Goal: Task Accomplishment & Management: Complete application form

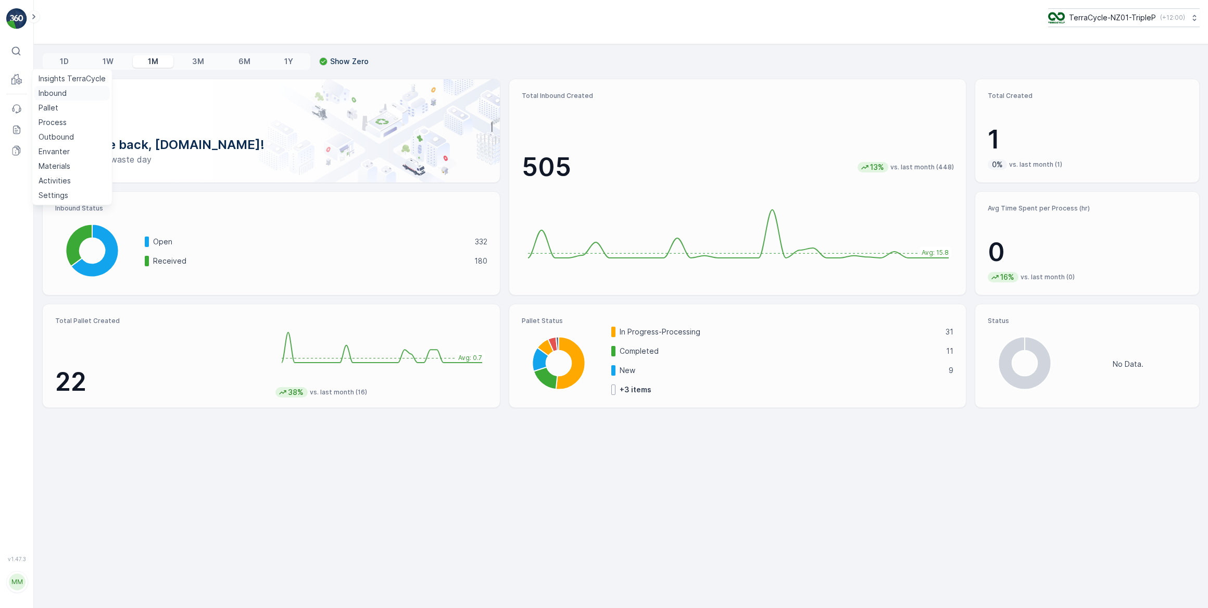
click at [65, 89] on p "Inbound" at bounding box center [53, 93] width 28 height 10
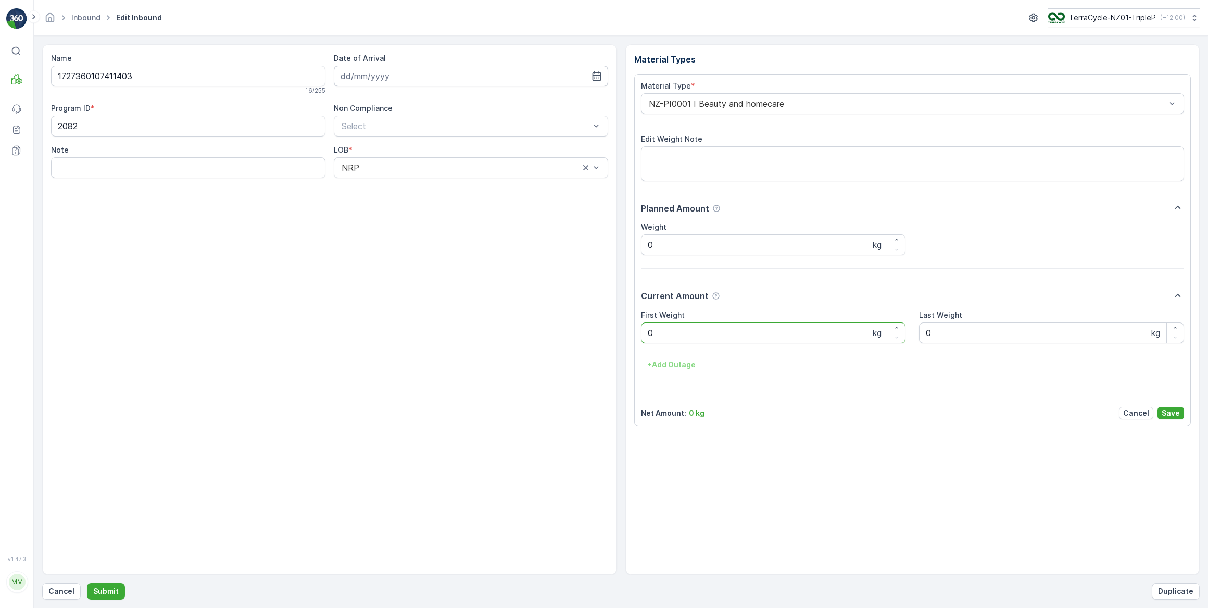
click at [352, 71] on input at bounding box center [471, 76] width 274 height 21
click at [387, 187] on div "12" at bounding box center [389, 183] width 17 height 17
type input "[DATE]"
drag, startPoint x: 676, startPoint y: 336, endPoint x: 608, endPoint y: 330, distance: 68.5
click at [608, 330] on div "Name 1727360107411403 16 / 255 Date of Arrival 12.08.2025 Program ID * 2082 Non…" at bounding box center [621, 309] width 1158 height 530
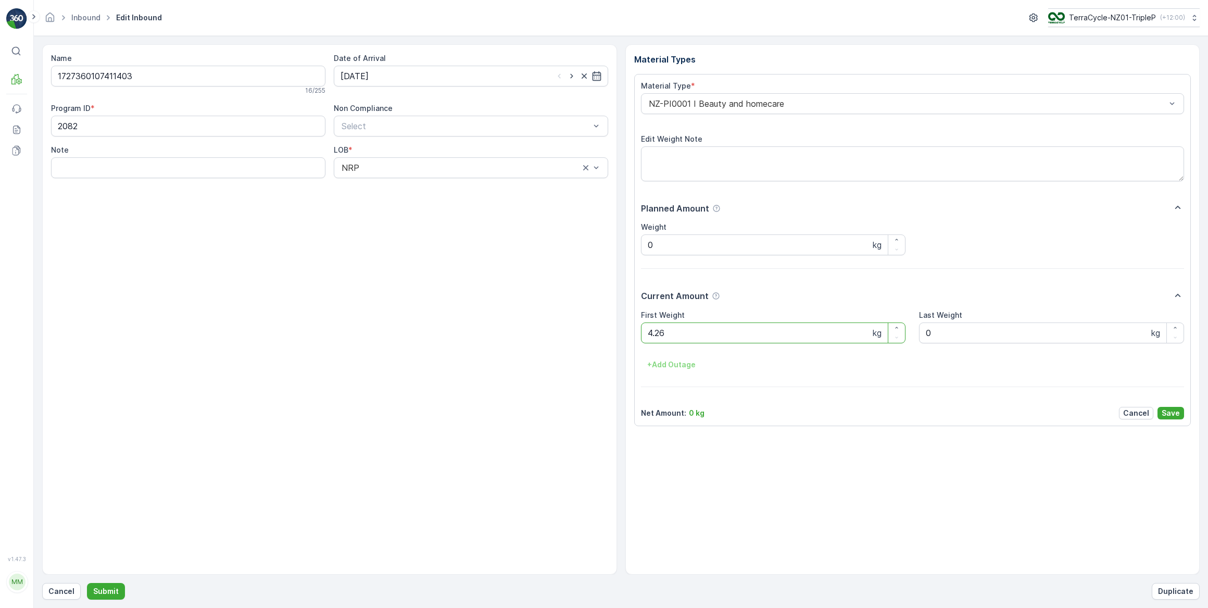
click at [87, 583] on button "Submit" at bounding box center [106, 591] width 38 height 17
click at [458, 78] on input at bounding box center [471, 76] width 274 height 21
click at [391, 185] on div "12" at bounding box center [389, 183] width 17 height 17
type input "[DATE]"
drag, startPoint x: 655, startPoint y: 331, endPoint x: 635, endPoint y: 333, distance: 20.0
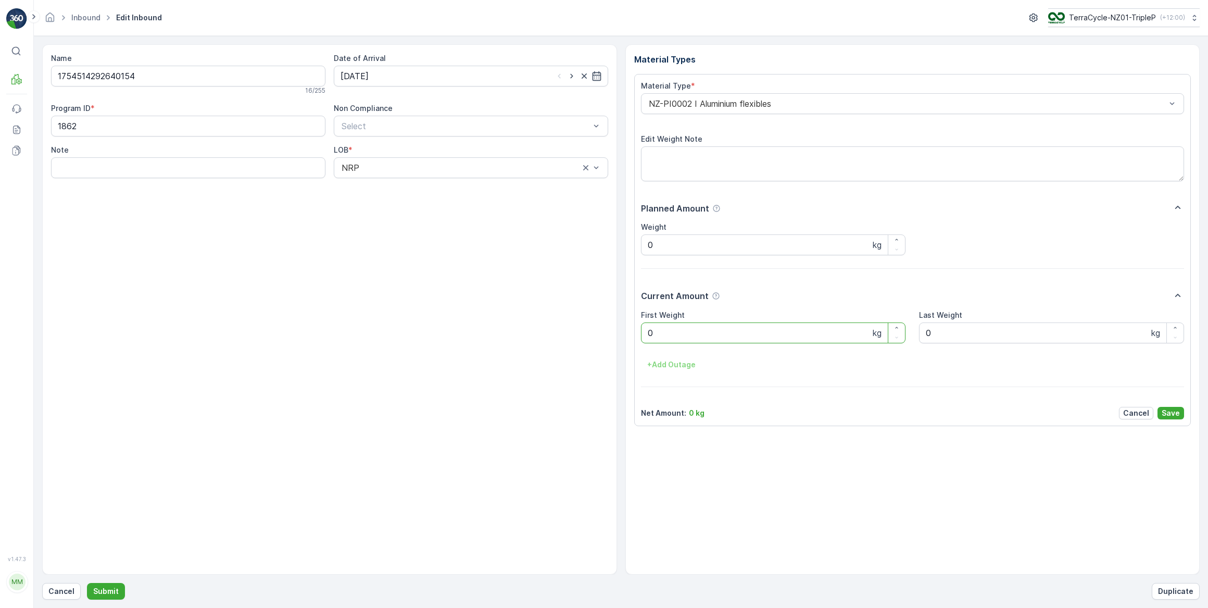
click at [639, 332] on div "Material Type * NZ-PI0002 I Aluminium flexibles Edit Weight Note Planned Amount…" at bounding box center [912, 250] width 557 height 352
click at [87, 583] on button "Submit" at bounding box center [106, 591] width 38 height 17
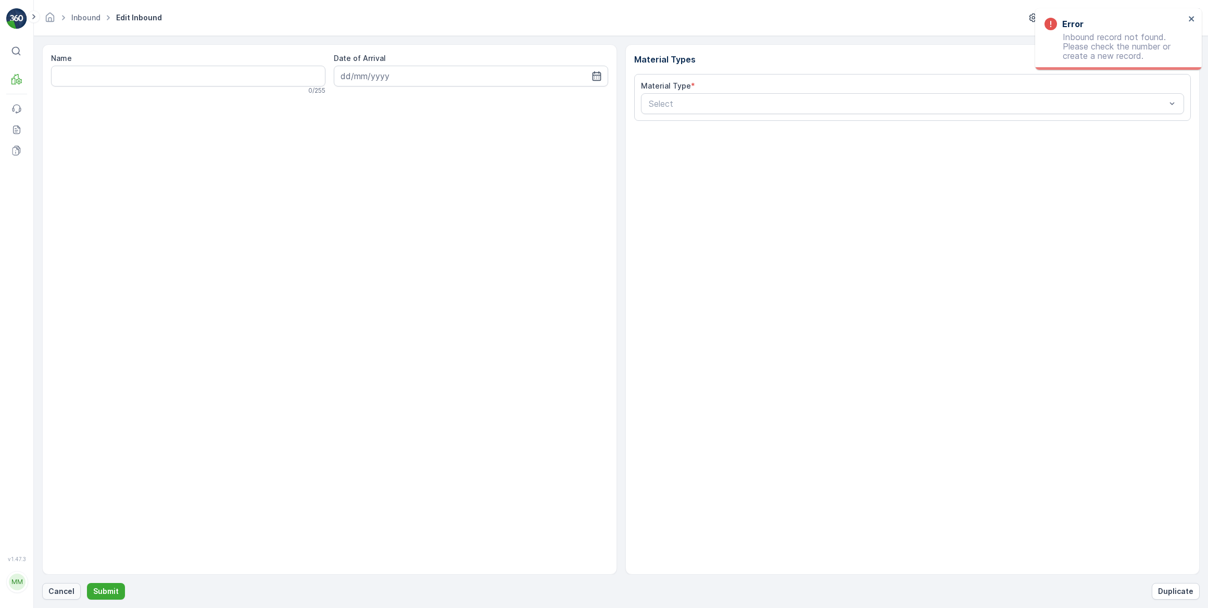
click at [68, 594] on p "Cancel" at bounding box center [61, 591] width 26 height 10
click at [62, 591] on p "Cancel" at bounding box center [61, 591] width 26 height 10
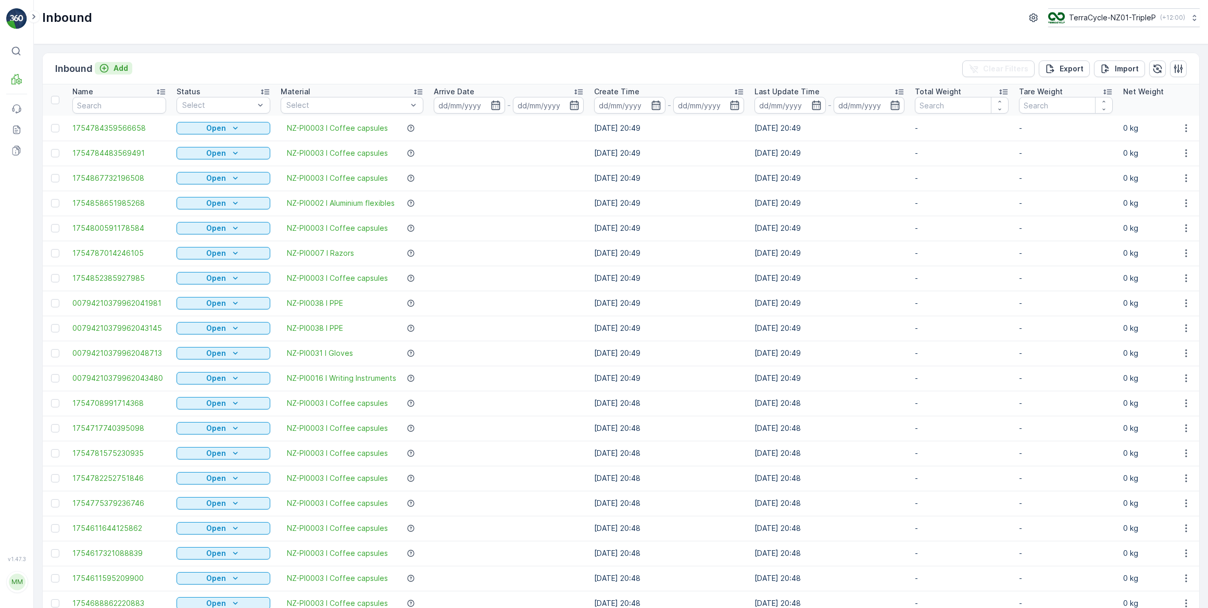
click at [114, 66] on p "Add" at bounding box center [121, 68] width 15 height 10
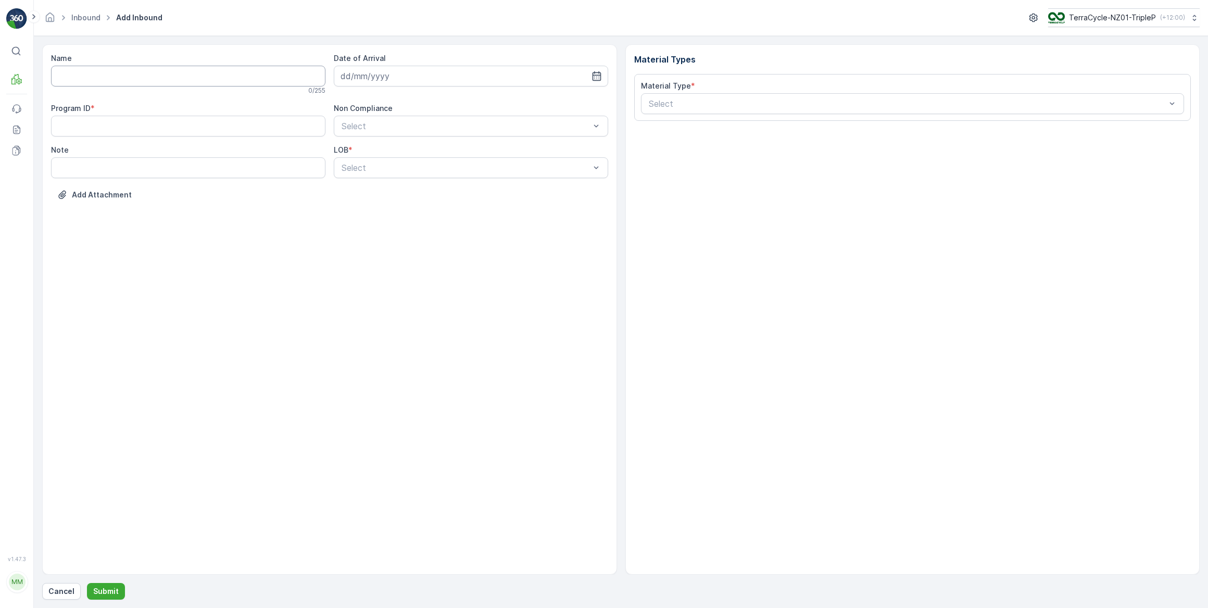
click at [112, 69] on input "Name" at bounding box center [188, 76] width 274 height 21
type input "EC100794210379349575078 270920240701CPOLP R 0000009Mahunga Drive Mangere Bridge…"
click at [87, 583] on button "Submit" at bounding box center [106, 591] width 38 height 17
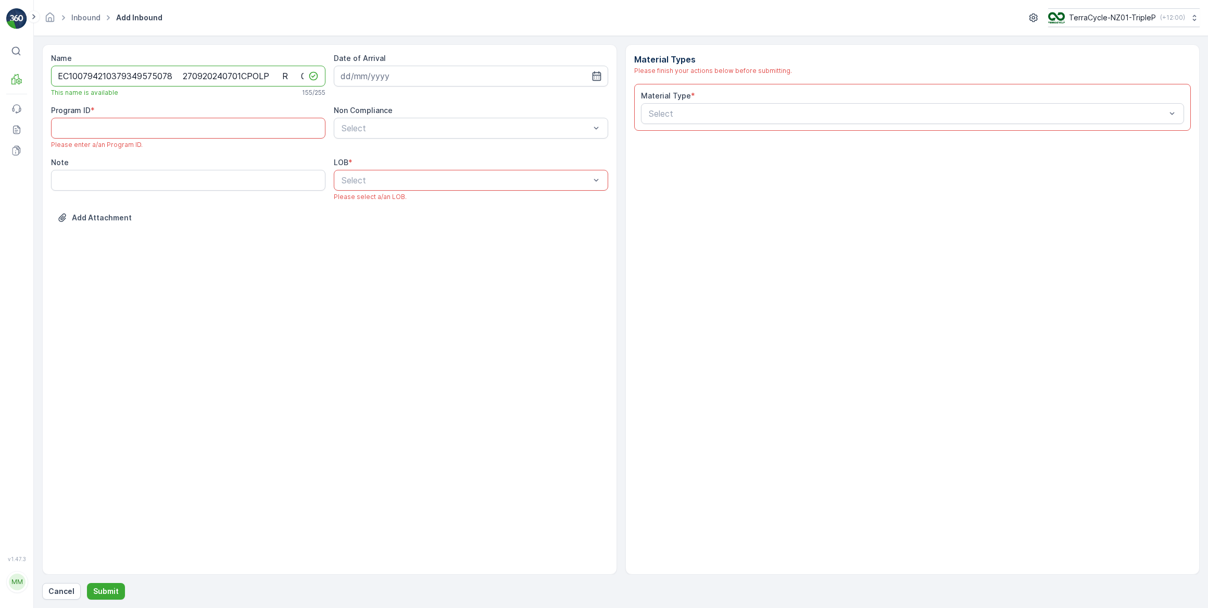
drag, startPoint x: 84, startPoint y: 76, endPoint x: 177, endPoint y: 81, distance: 92.8
click at [177, 81] on input "EC100794210379349575078 270920240701CPOLP R 0000009Mahunga Drive Mangere Bridge…" at bounding box center [188, 76] width 274 height 21
click at [59, 595] on p "Cancel" at bounding box center [61, 591] width 26 height 10
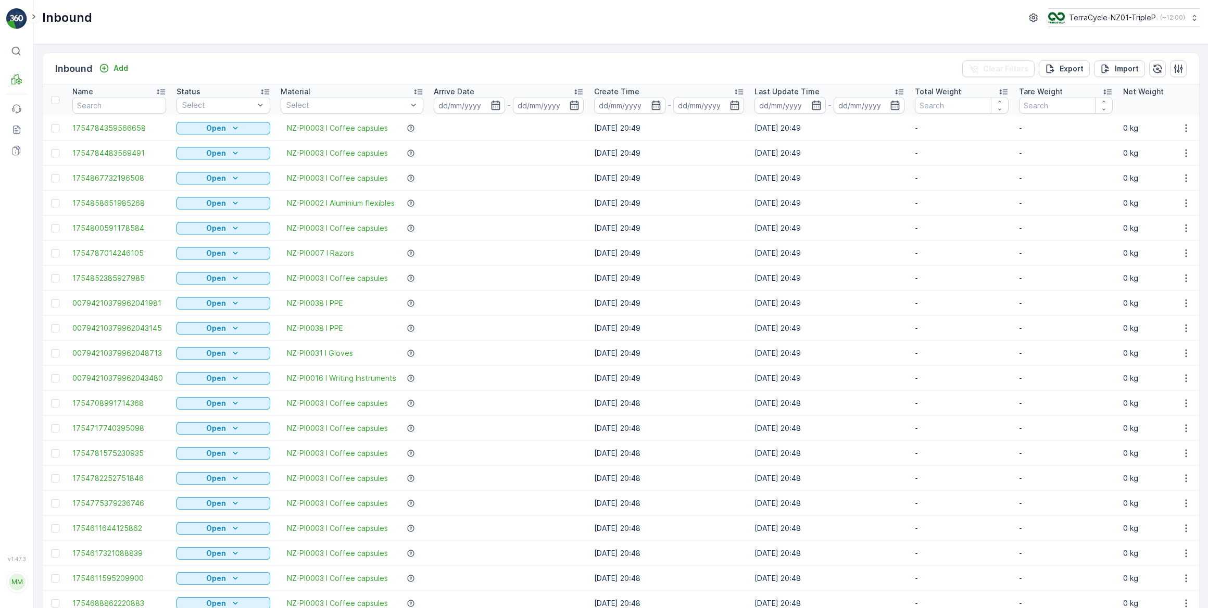
click at [99, 103] on input "text" at bounding box center [119, 105] width 94 height 17
paste input "794210379349575078"
type input "794210379349575078"
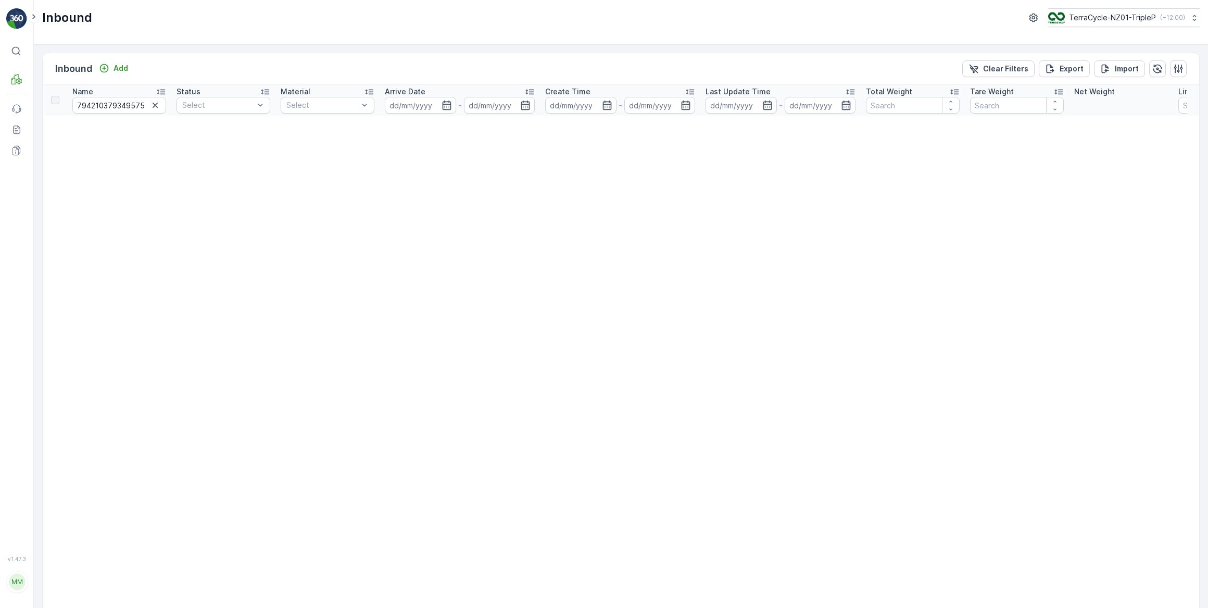
drag, startPoint x: 157, startPoint y: 108, endPoint x: 149, endPoint y: 105, distance: 9.1
click at [157, 108] on icon "button" at bounding box center [155, 105] width 10 height 10
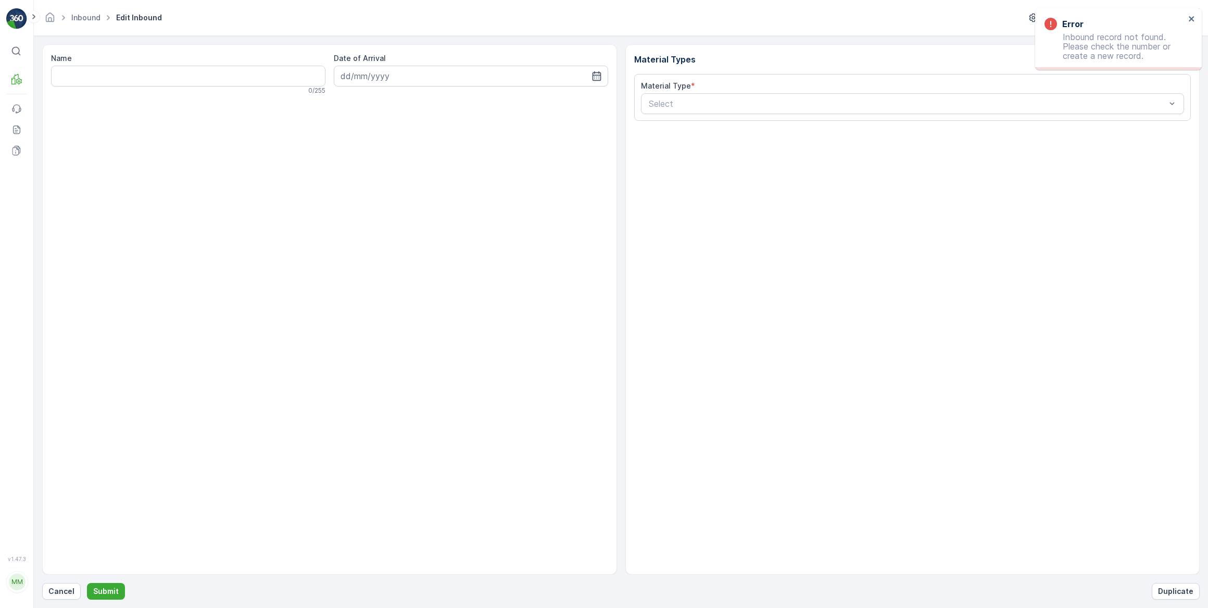
click at [1187, 21] on div "Error Inbound record not found. Please check the number or create a new record." at bounding box center [1114, 39] width 147 height 49
click at [1191, 19] on icon "close" at bounding box center [1191, 18] width 5 height 5
click at [69, 594] on p "Cancel" at bounding box center [61, 591] width 26 height 10
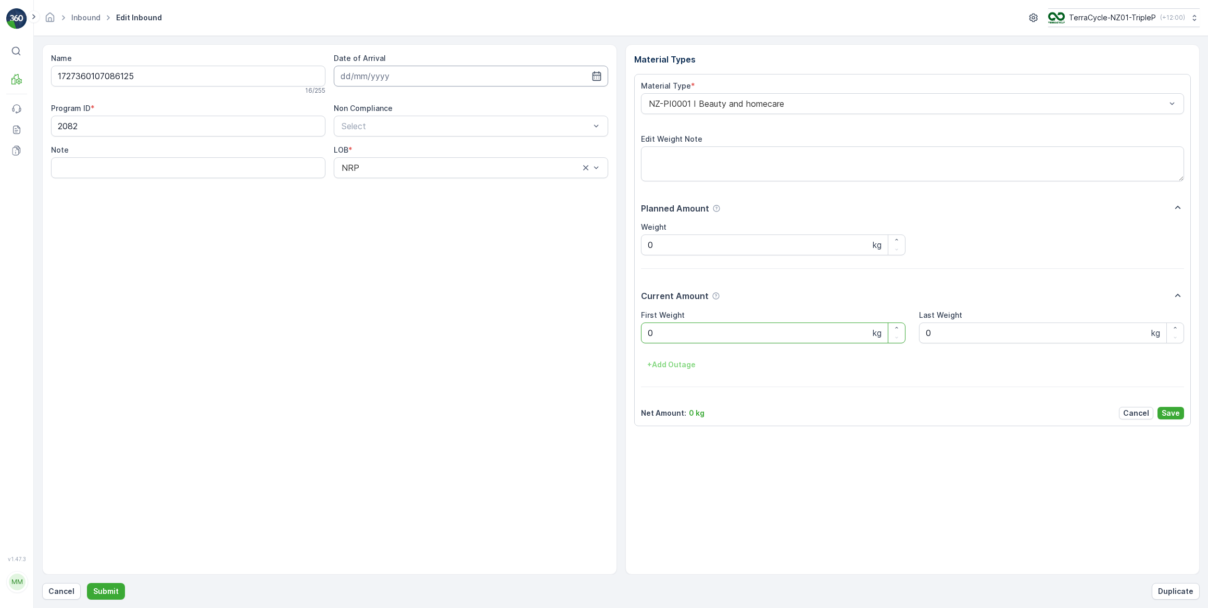
click at [364, 78] on input at bounding box center [471, 76] width 274 height 21
click at [387, 188] on div "12" at bounding box center [389, 183] width 17 height 17
type input "[DATE]"
drag, startPoint x: 660, startPoint y: 331, endPoint x: 603, endPoint y: 328, distance: 56.9
click at [604, 328] on div "Name 1727360107086125 16 / 255 Date of Arrival 12.08.2025 Program ID * 2082 Non…" at bounding box center [621, 309] width 1158 height 530
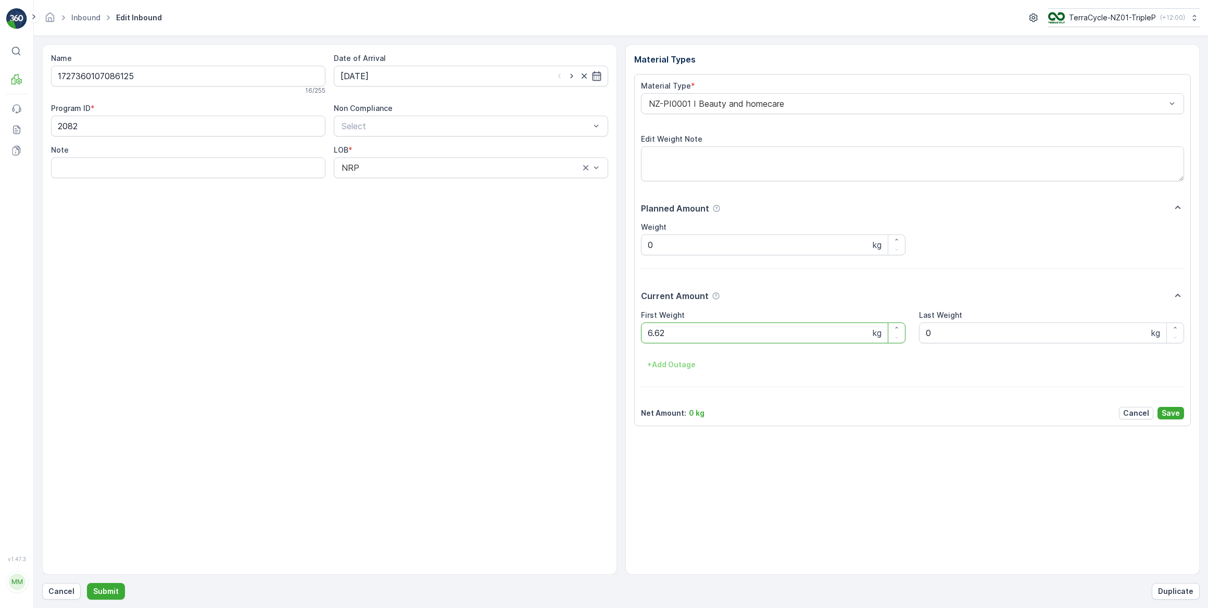
click at [87, 583] on button "Submit" at bounding box center [106, 591] width 38 height 17
click at [453, 77] on input at bounding box center [471, 76] width 274 height 21
click at [385, 184] on div "12" at bounding box center [389, 183] width 17 height 17
type input "[DATE]"
drag, startPoint x: 670, startPoint y: 332, endPoint x: 620, endPoint y: 337, distance: 50.3
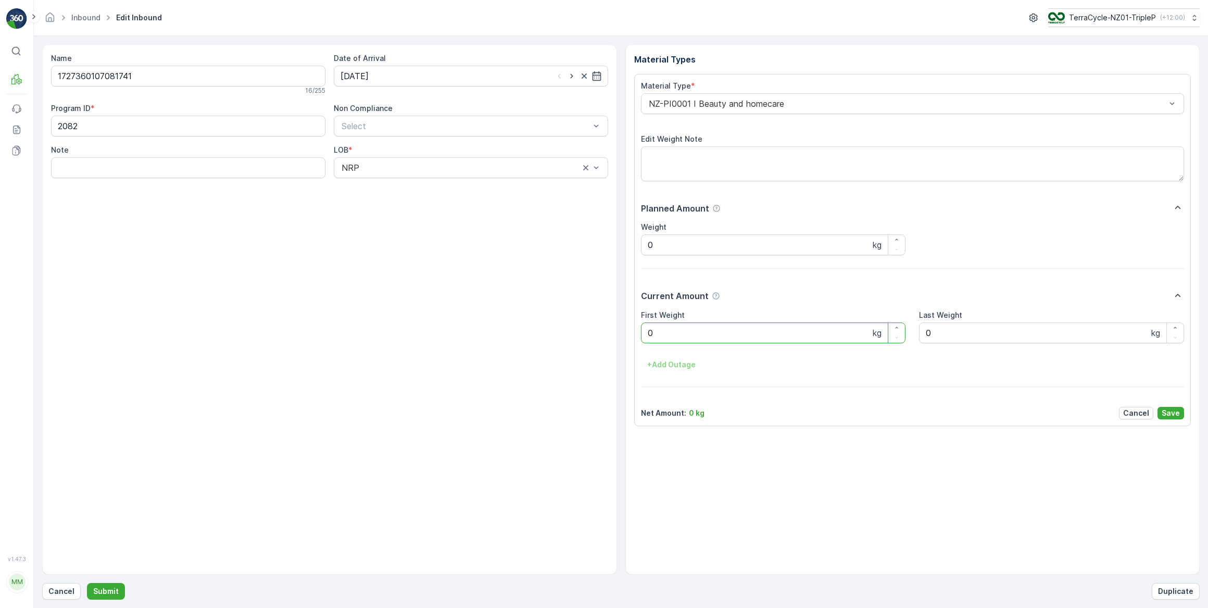
click at [620, 337] on div "Name 1727360107081741 16 / 255 Date of Arrival 12.08.2025 Program ID * 2082 Non…" at bounding box center [621, 309] width 1158 height 530
click at [87, 583] on button "Submit" at bounding box center [106, 591] width 38 height 17
click at [375, 81] on input at bounding box center [471, 76] width 274 height 21
click at [394, 190] on button "12" at bounding box center [389, 183] width 19 height 19
type input "[DATE]"
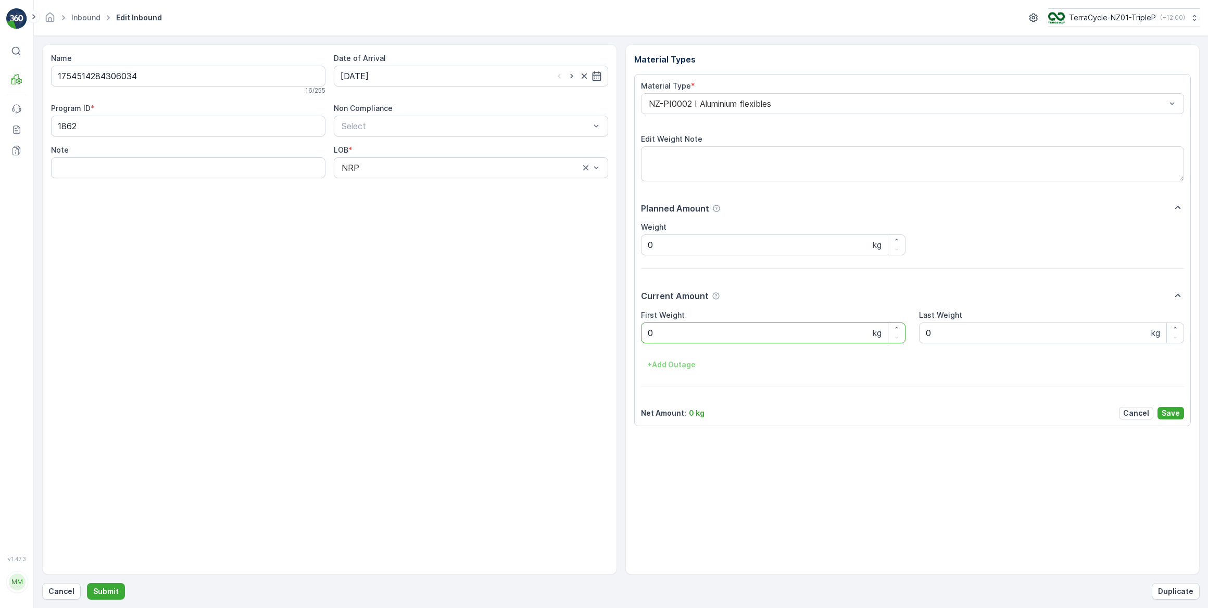
click at [598, 341] on div "Name 1754514284306034 16 / 255 Date of Arrival 12.08.2025 Program ID * 1862 Non…" at bounding box center [621, 309] width 1158 height 530
click at [87, 583] on button "Submit" at bounding box center [106, 591] width 38 height 17
click at [433, 79] on input at bounding box center [471, 76] width 274 height 21
drag, startPoint x: 386, startPoint y: 184, endPoint x: 443, endPoint y: 162, distance: 60.3
click at [386, 184] on div "12" at bounding box center [389, 183] width 17 height 17
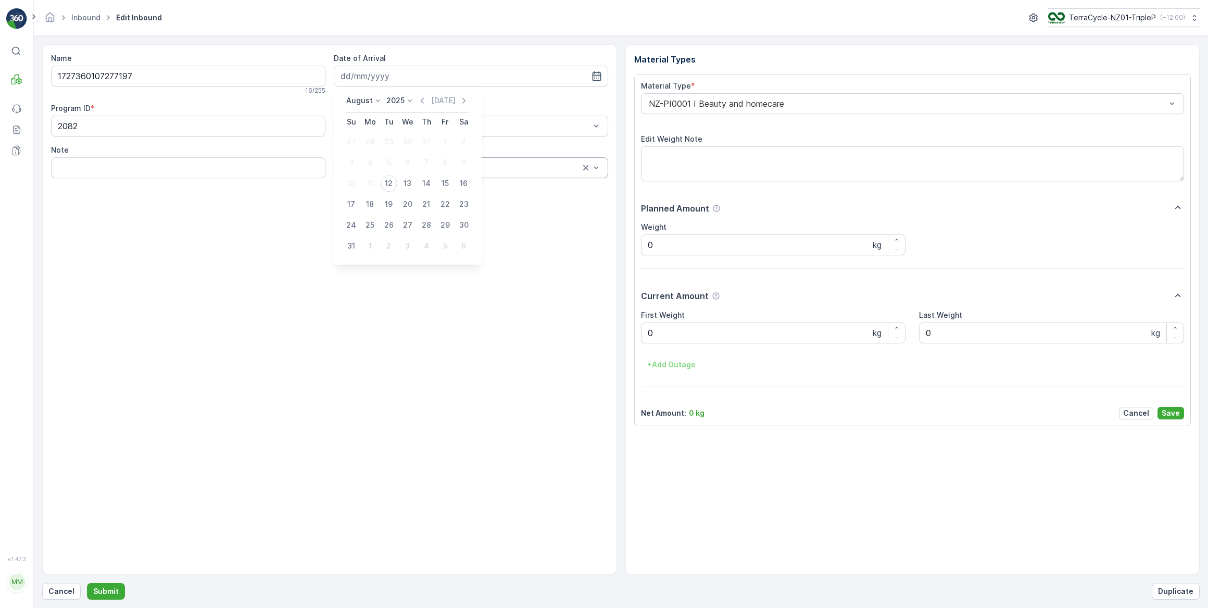
type input "[DATE]"
drag, startPoint x: 662, startPoint y: 325, endPoint x: 604, endPoint y: 330, distance: 57.9
click at [606, 330] on div "Name 1727360107277197 16 / 255 Date of Arrival 12.08.2025 Program ID * 2082 Non…" at bounding box center [621, 309] width 1158 height 530
click at [87, 583] on button "Submit" at bounding box center [106, 591] width 38 height 17
click at [414, 80] on input at bounding box center [471, 76] width 274 height 21
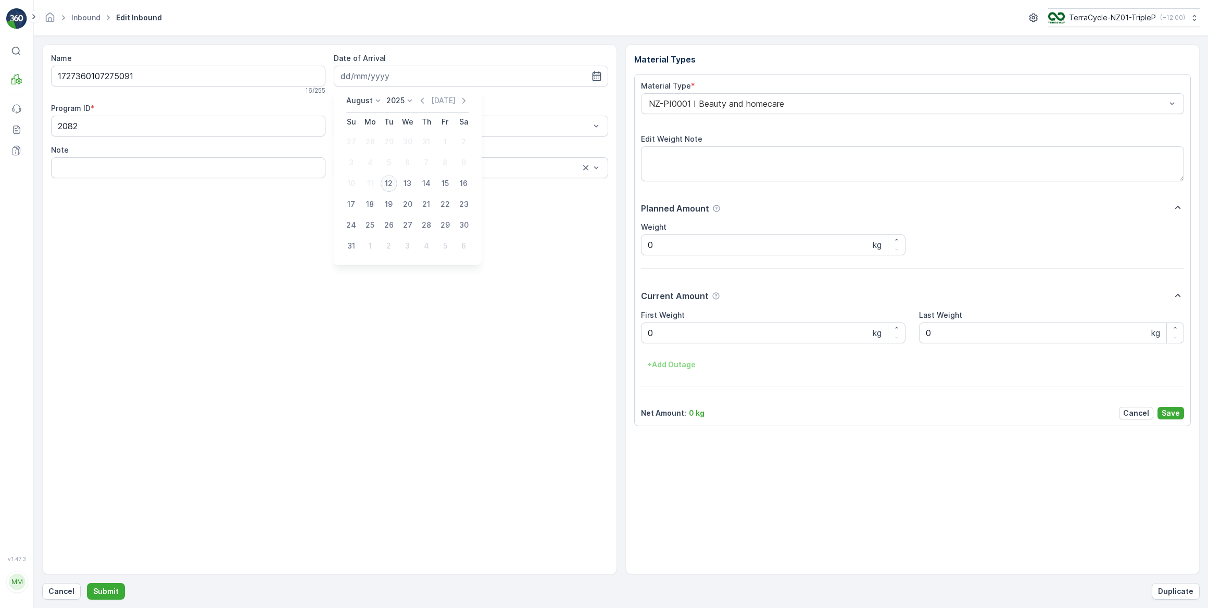
click at [385, 180] on div "12" at bounding box center [389, 183] width 17 height 17
type input "[DATE]"
drag, startPoint x: 684, startPoint y: 335, endPoint x: 635, endPoint y: 327, distance: 49.1
click at [635, 327] on div "Material Type * NZ-PI0001 I Beauty and homecare Edit Weight Note Planned Amount…" at bounding box center [912, 250] width 557 height 352
click at [87, 583] on button "Submit" at bounding box center [106, 591] width 38 height 17
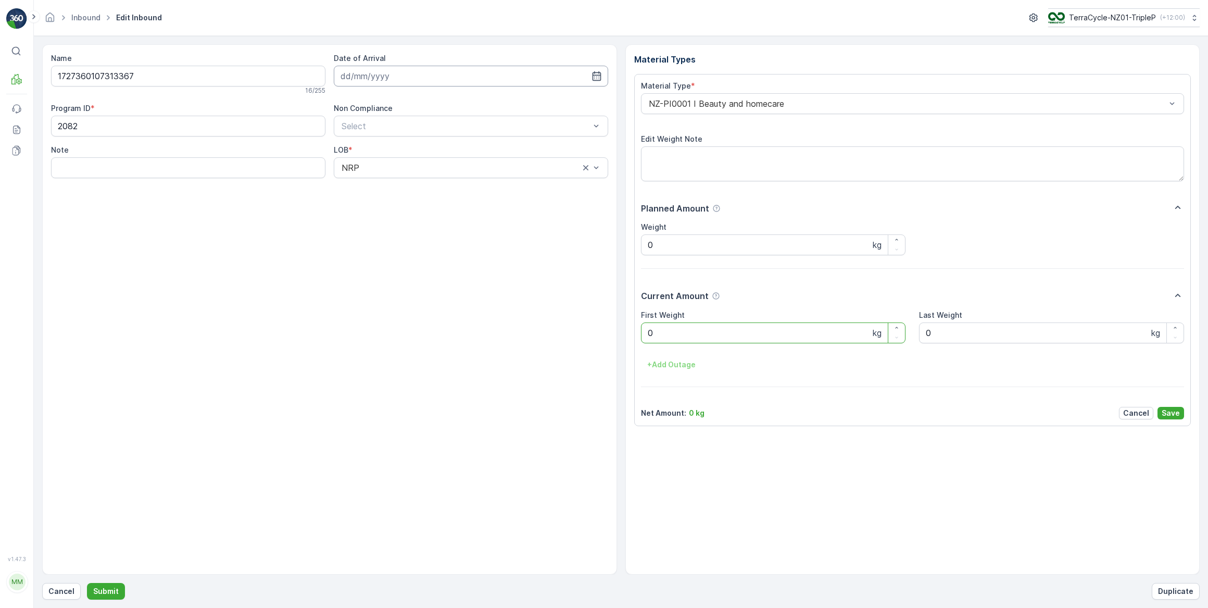
click at [429, 81] on input at bounding box center [471, 76] width 274 height 21
click at [386, 182] on div "12" at bounding box center [389, 183] width 17 height 17
type input "[DATE]"
drag, startPoint x: 665, startPoint y: 335, endPoint x: 615, endPoint y: 343, distance: 50.0
click at [622, 337] on div "Name 1727360107313367 16 / 255 Date of Arrival 12.08.2025 Program ID * 2082 Non…" at bounding box center [621, 309] width 1158 height 530
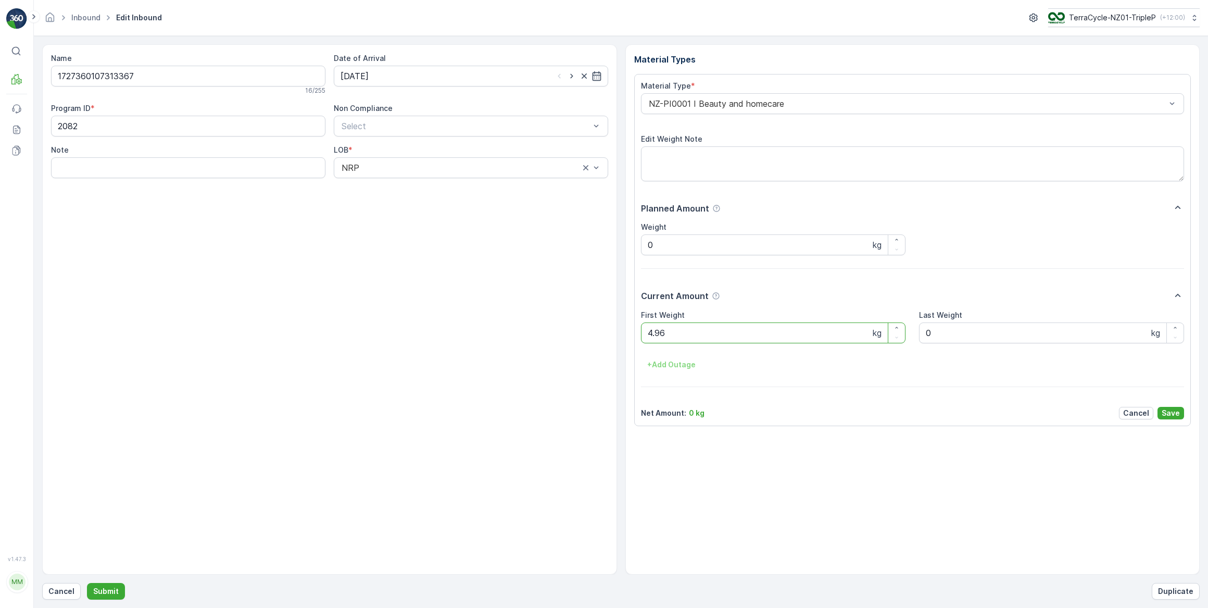
click at [87, 583] on button "Submit" at bounding box center [106, 591] width 38 height 17
click at [422, 72] on input at bounding box center [471, 76] width 274 height 21
click at [392, 187] on div "12" at bounding box center [389, 183] width 17 height 17
type input "[DATE]"
drag, startPoint x: 658, startPoint y: 330, endPoint x: 599, endPoint y: 325, distance: 58.5
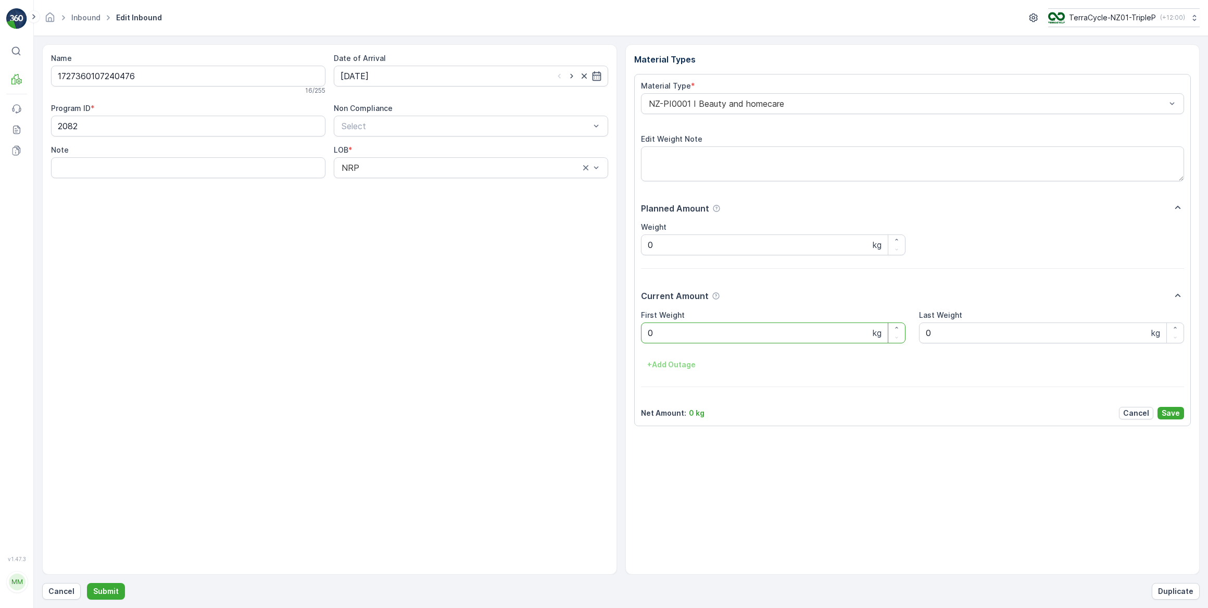
click at [603, 334] on div "Name 1727360107240476 16 / 255 Date of Arrival 12.08.2025 Program ID * 2082 Non…" at bounding box center [621, 309] width 1158 height 530
click at [87, 583] on button "Submit" at bounding box center [106, 591] width 38 height 17
click at [354, 78] on input at bounding box center [471, 76] width 274 height 21
click at [382, 182] on div "12" at bounding box center [389, 183] width 17 height 17
type input "[DATE]"
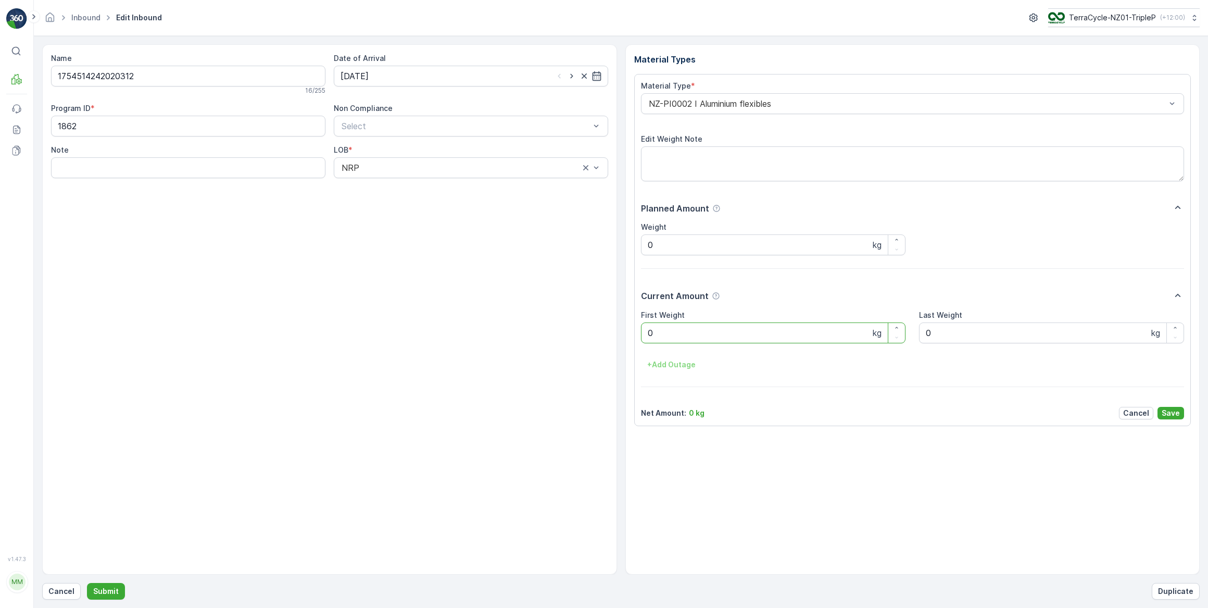
drag, startPoint x: 661, startPoint y: 341, endPoint x: 630, endPoint y: 338, distance: 30.8
click at [630, 338] on div "Material Types Material Type * NZ-PI0002 I Aluminium flexibles Edit Weight Note…" at bounding box center [912, 309] width 575 height 530
click at [87, 583] on button "Submit" at bounding box center [106, 591] width 38 height 17
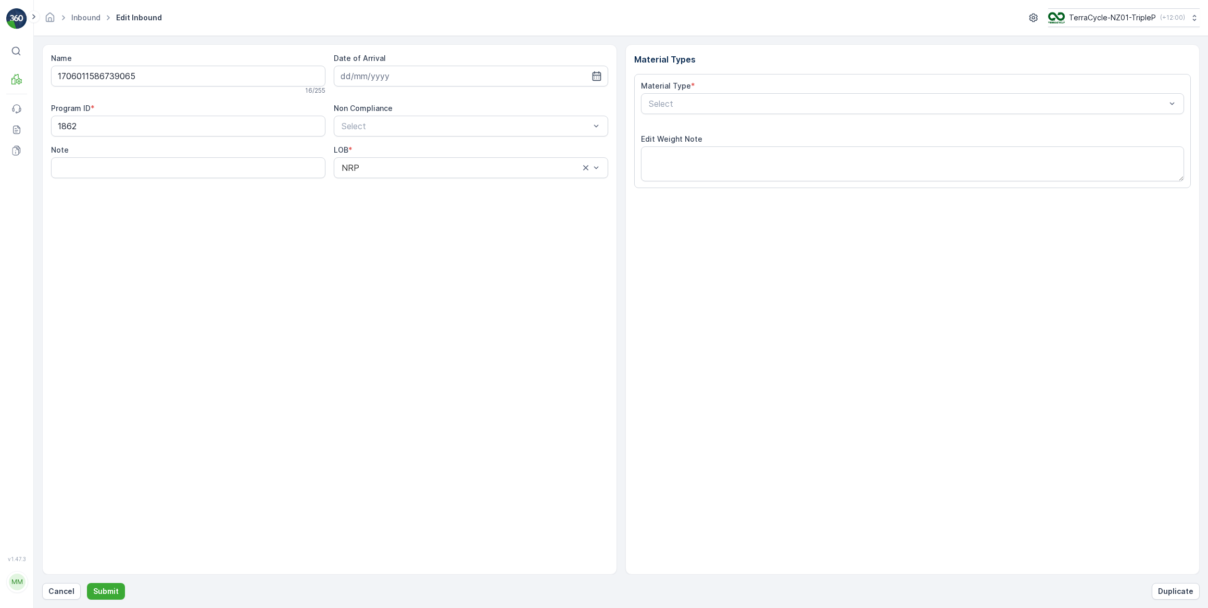
type input "[DATE]"
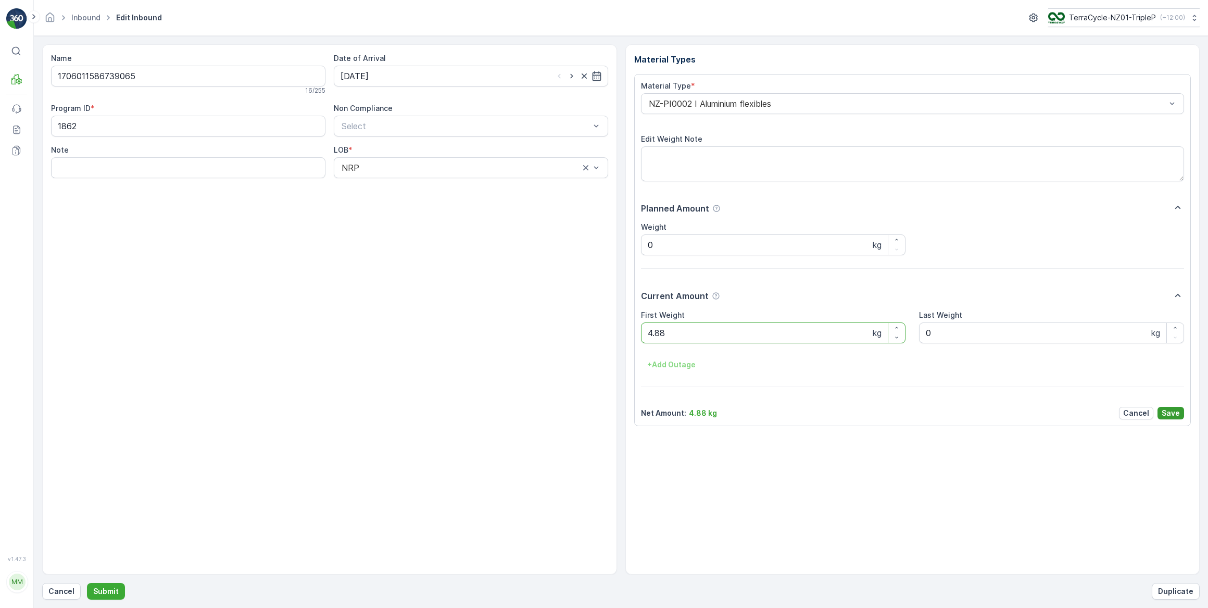
click at [1175, 409] on p "Save" at bounding box center [1171, 413] width 18 height 10
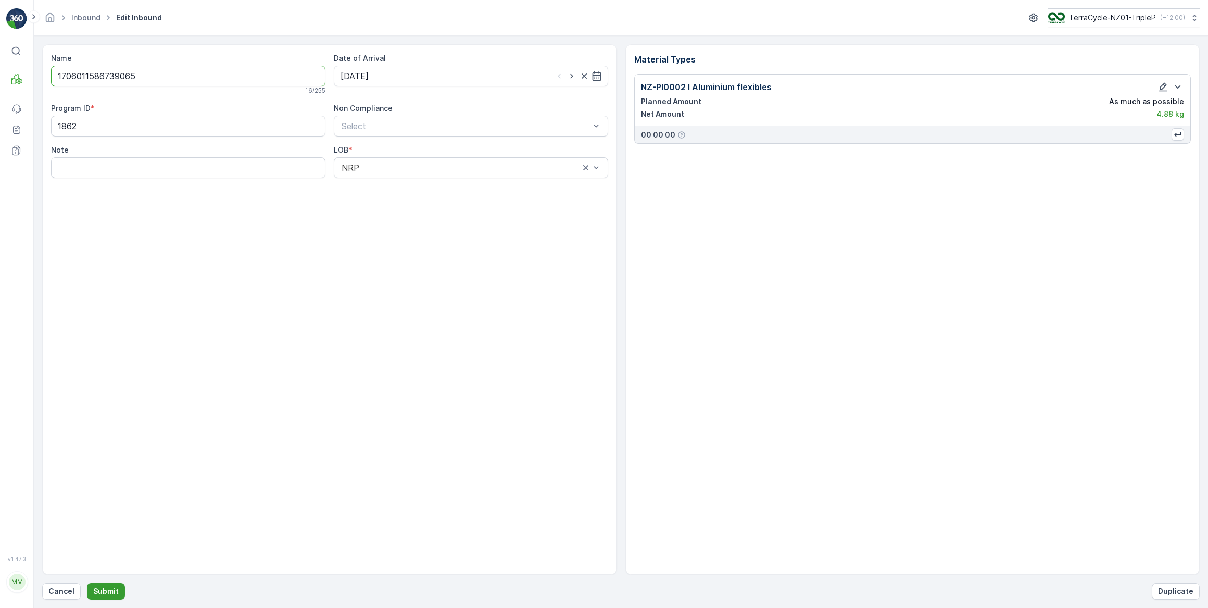
click at [107, 588] on p "Submit" at bounding box center [106, 591] width 26 height 10
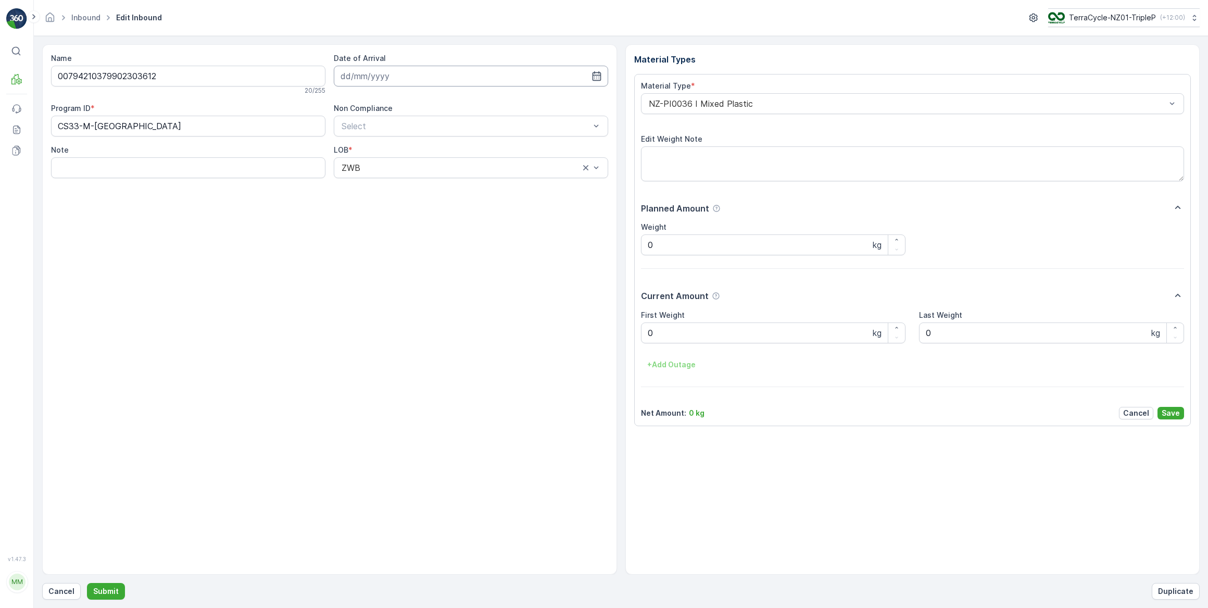
click at [380, 80] on input at bounding box center [471, 76] width 274 height 21
click at [391, 185] on div "12" at bounding box center [389, 183] width 17 height 17
type input "[DATE]"
drag, startPoint x: 688, startPoint y: 337, endPoint x: 628, endPoint y: 349, distance: 61.1
click at [628, 349] on div "Material Types Material Type * NZ-PI0036 I Mixed Plastic Edit Weight Note Plann…" at bounding box center [912, 309] width 575 height 530
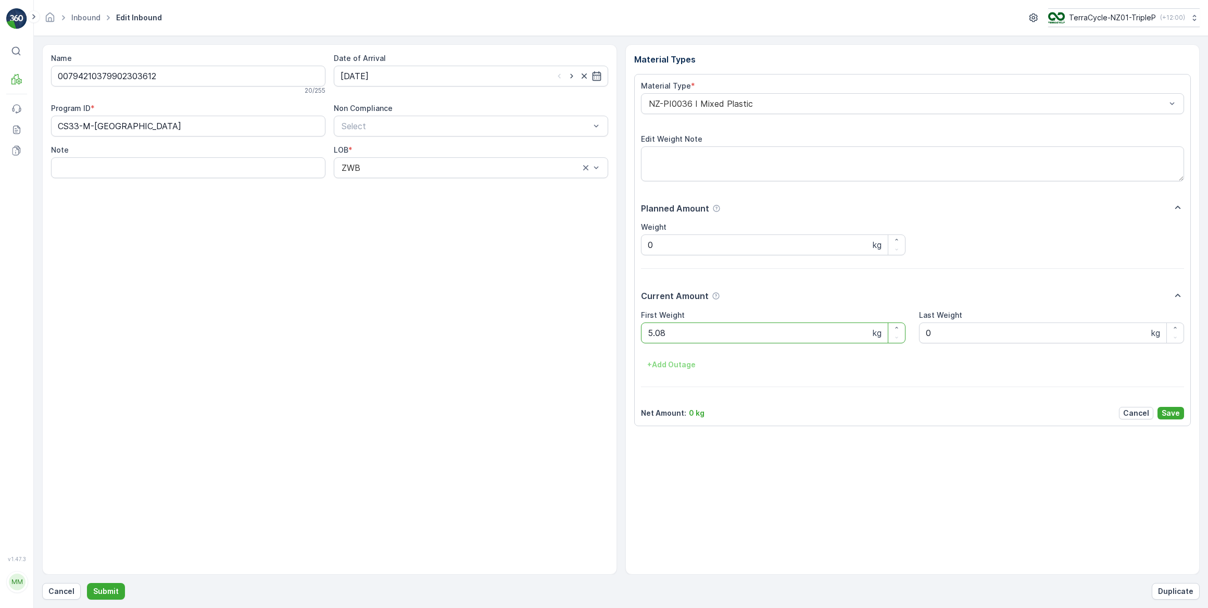
click at [87, 583] on button "Submit" at bounding box center [106, 591] width 38 height 17
click at [385, 77] on input at bounding box center [471, 76] width 274 height 21
click at [389, 180] on div "12" at bounding box center [389, 183] width 17 height 17
type input "[DATE]"
drag, startPoint x: 671, startPoint y: 326, endPoint x: 620, endPoint y: 344, distance: 54.0
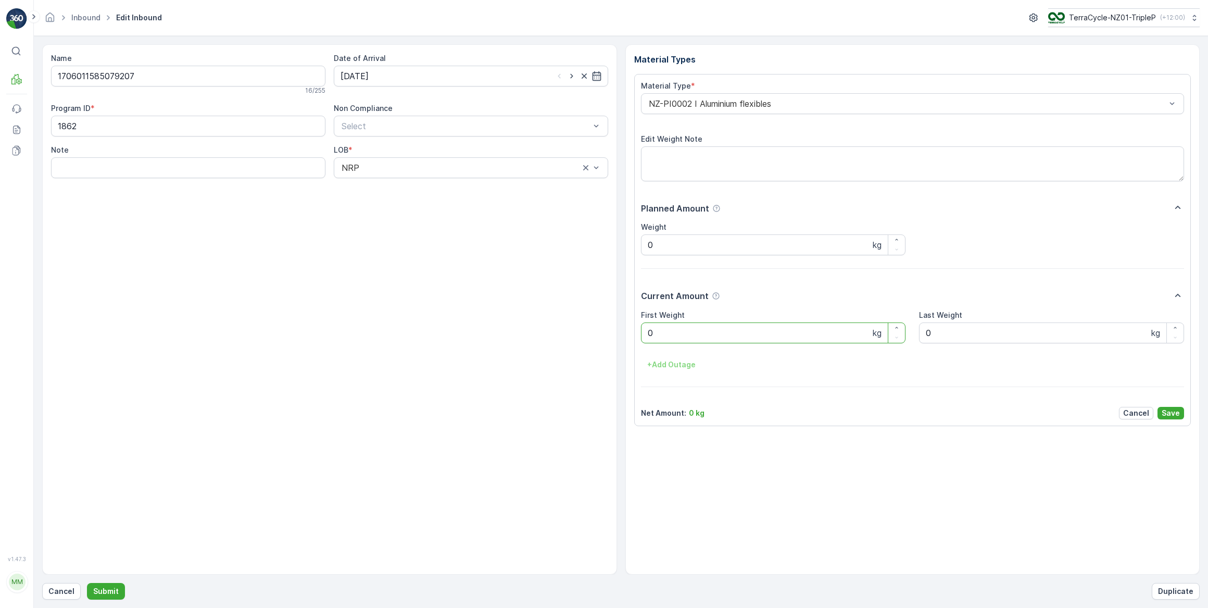
click at [620, 344] on div "Name 1706011585079207 16 / 255 Date of Arrival 12.08.2025 Program ID * 1862 Non…" at bounding box center [621, 309] width 1158 height 530
click at [87, 583] on button "Submit" at bounding box center [106, 591] width 38 height 17
drag, startPoint x: 406, startPoint y: 74, endPoint x: 400, endPoint y: 84, distance: 11.2
click at [406, 75] on input at bounding box center [471, 76] width 274 height 21
click at [391, 182] on div "12" at bounding box center [389, 183] width 17 height 17
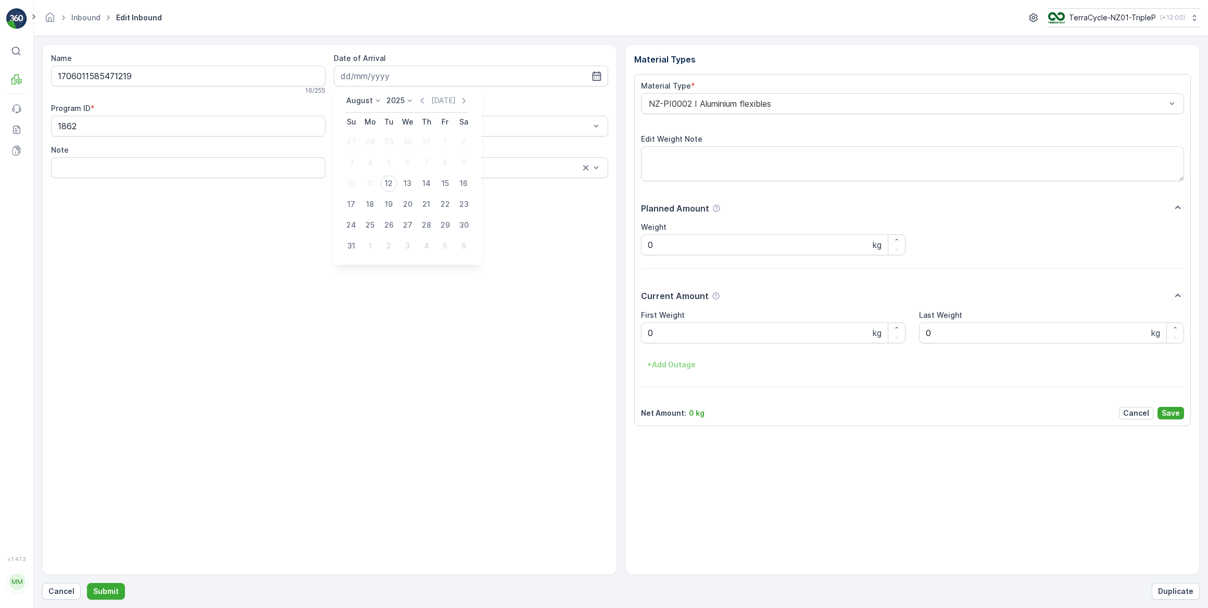
type input "[DATE]"
drag, startPoint x: 674, startPoint y: 334, endPoint x: 664, endPoint y: 334, distance: 9.4
click at [673, 334] on Weight "0" at bounding box center [773, 332] width 265 height 21
drag, startPoint x: 664, startPoint y: 334, endPoint x: 627, endPoint y: 337, distance: 36.6
click at [627, 337] on div "Material Types Material Type * NZ-PI0002 I Aluminium flexibles Edit Weight Note…" at bounding box center [912, 309] width 575 height 530
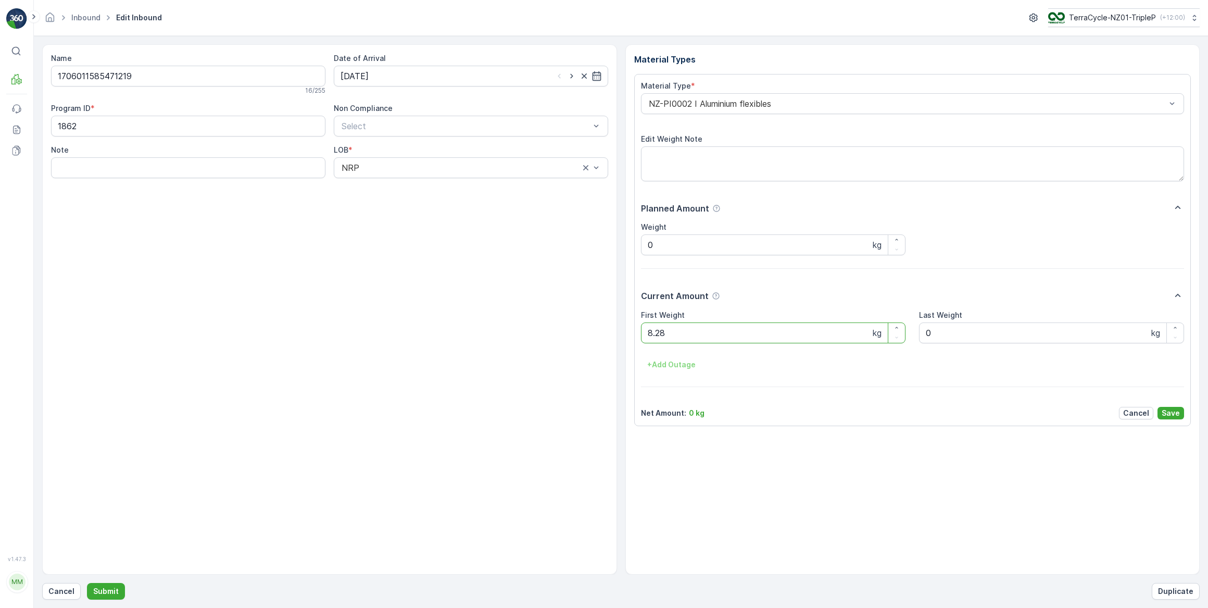
click at [87, 583] on button "Submit" at bounding box center [106, 591] width 38 height 17
click at [449, 72] on input at bounding box center [471, 76] width 274 height 21
click at [388, 187] on div "12" at bounding box center [389, 183] width 17 height 17
type input "[DATE]"
drag, startPoint x: 672, startPoint y: 329, endPoint x: 626, endPoint y: 334, distance: 45.6
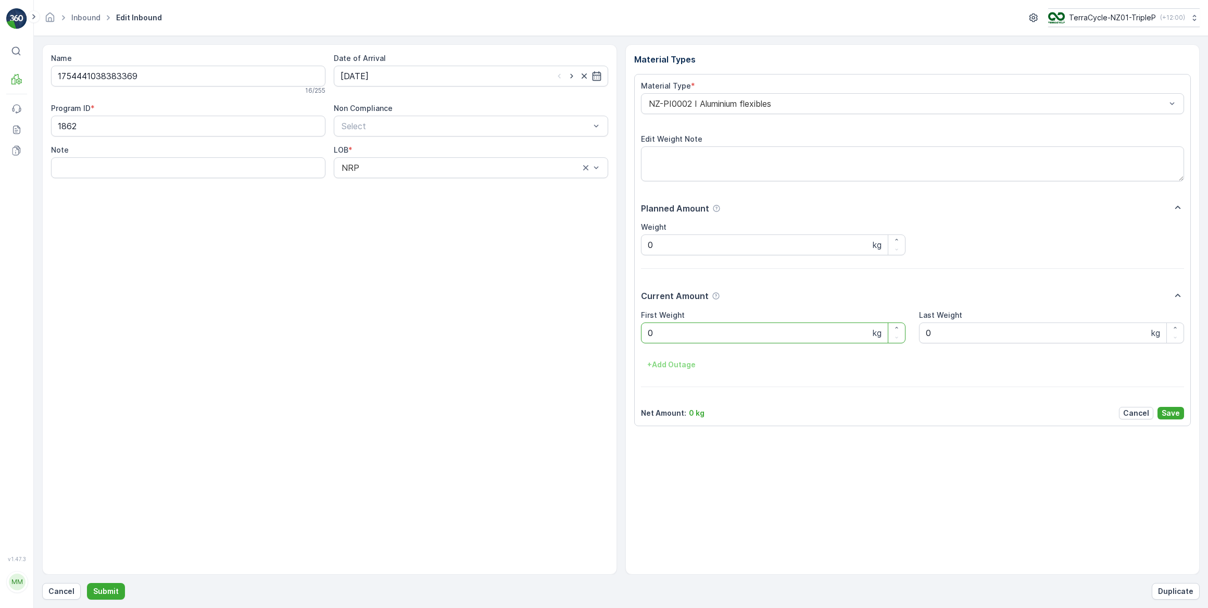
click at [626, 333] on div "Material Types Material Type * NZ-PI0002 I Aluminium flexibles Edit Weight Note…" at bounding box center [912, 309] width 575 height 530
click at [87, 583] on button "Submit" at bounding box center [106, 591] width 38 height 17
drag, startPoint x: 417, startPoint y: 69, endPoint x: 408, endPoint y: 85, distance: 18.0
click at [417, 69] on input at bounding box center [471, 76] width 274 height 21
click at [392, 179] on div "12" at bounding box center [389, 183] width 17 height 17
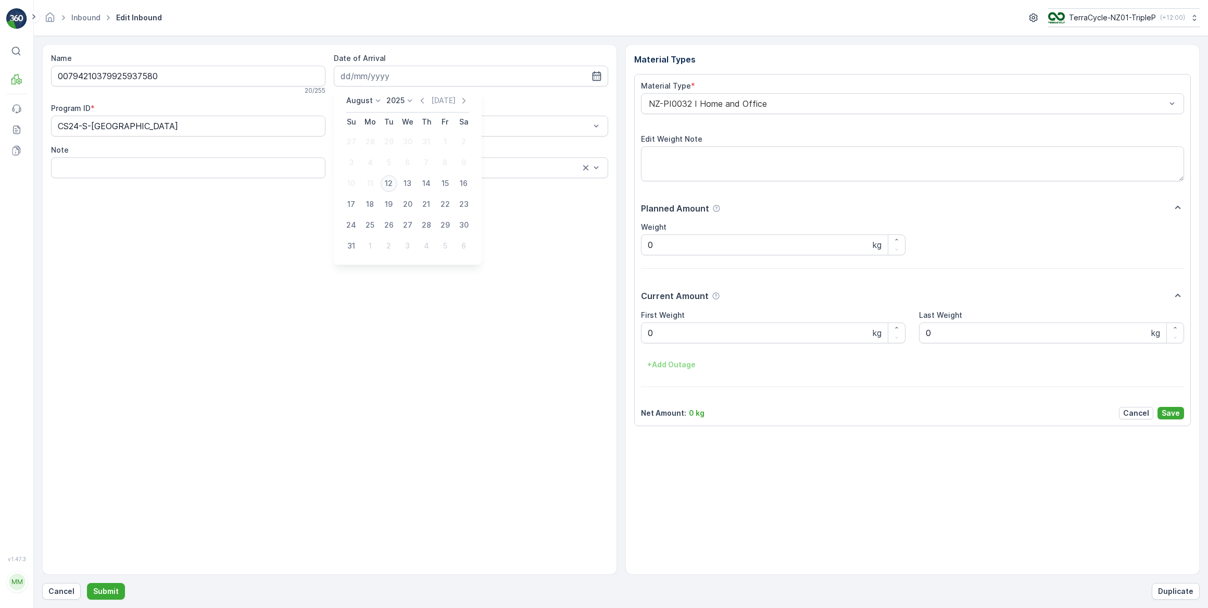
type input "[DATE]"
drag, startPoint x: 710, startPoint y: 333, endPoint x: 620, endPoint y: 331, distance: 90.6
click at [626, 332] on div "Material Types Material Type * NZ-PI0032 I Home and Office Edit Weight Note Pla…" at bounding box center [912, 309] width 575 height 530
click at [87, 583] on button "Submit" at bounding box center [106, 591] width 38 height 17
click at [375, 73] on input at bounding box center [471, 76] width 274 height 21
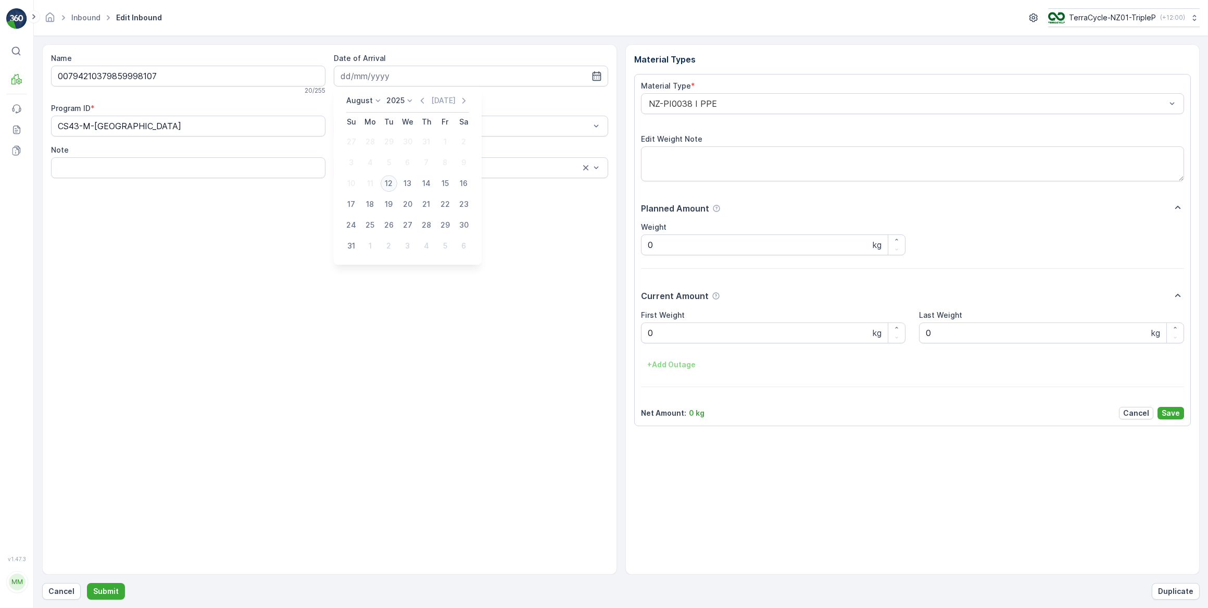
click at [387, 177] on div "12" at bounding box center [389, 183] width 17 height 17
type input "[DATE]"
drag, startPoint x: 700, startPoint y: 339, endPoint x: 584, endPoint y: 335, distance: 116.7
click at [585, 335] on div "Name 00794210379859998107 20 / 255 Date of Arrival 12.08.2025 Program ID * CS43…" at bounding box center [621, 309] width 1158 height 530
click at [87, 583] on button "Submit" at bounding box center [106, 591] width 38 height 17
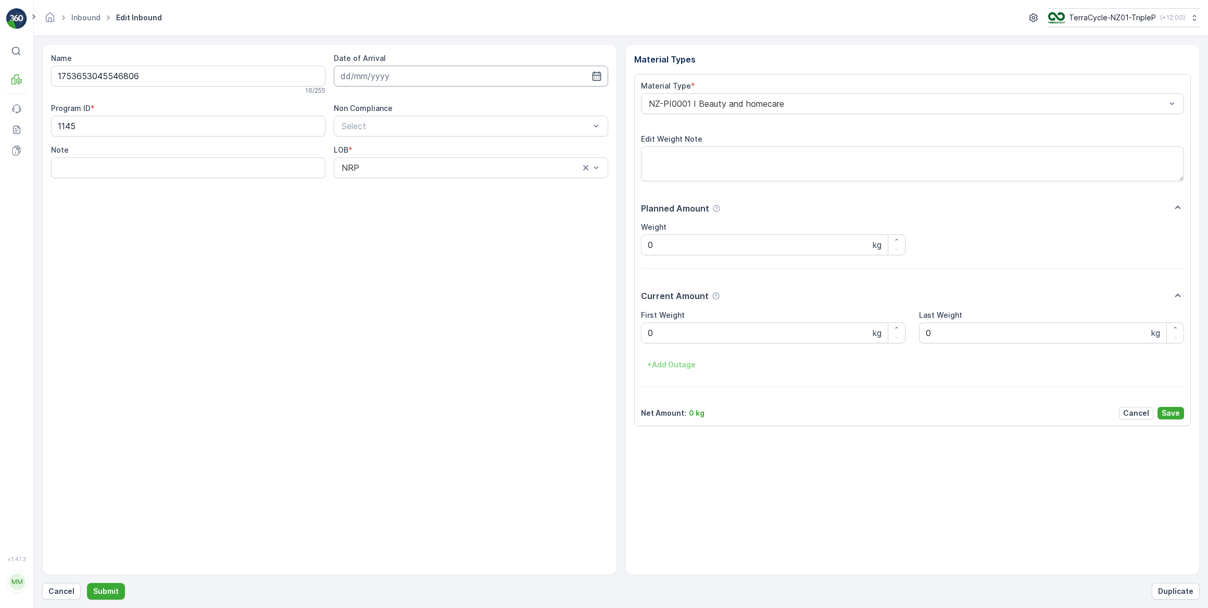
click at [443, 78] on input at bounding box center [471, 76] width 274 height 21
click at [393, 184] on div "12" at bounding box center [389, 183] width 17 height 17
type input "[DATE]"
drag, startPoint x: 665, startPoint y: 338, endPoint x: 634, endPoint y: 338, distance: 31.2
click at [634, 338] on div "Material Type * NZ-PI0001 I Beauty and homecare Edit Weight Note Planned Amount…" at bounding box center [912, 250] width 557 height 352
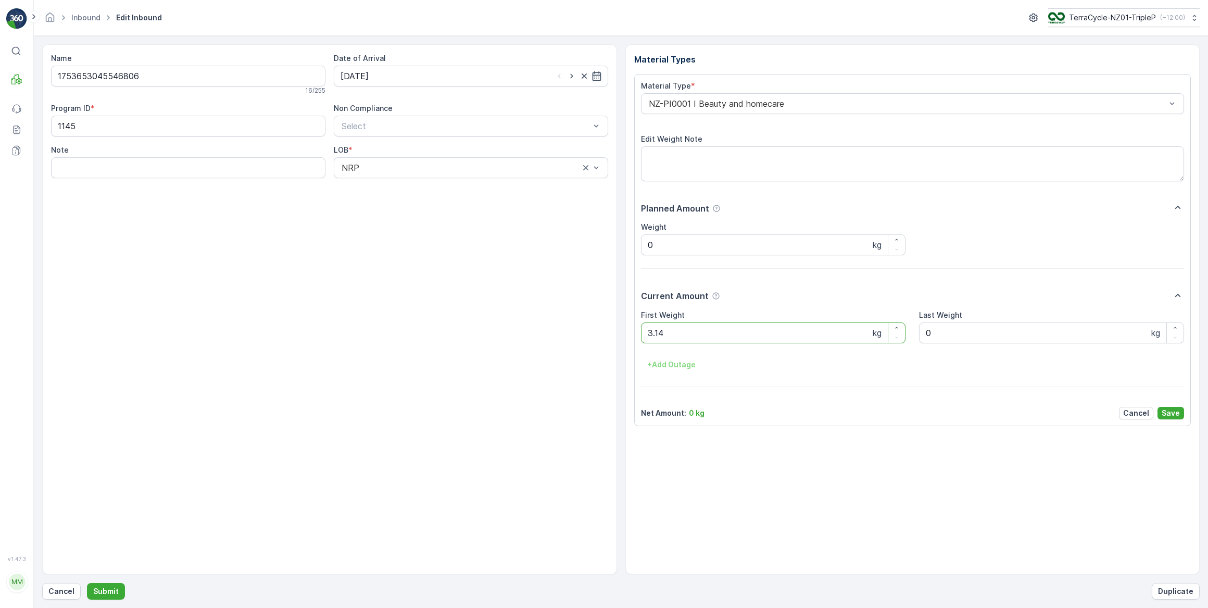
click at [87, 583] on button "Submit" at bounding box center [106, 591] width 38 height 17
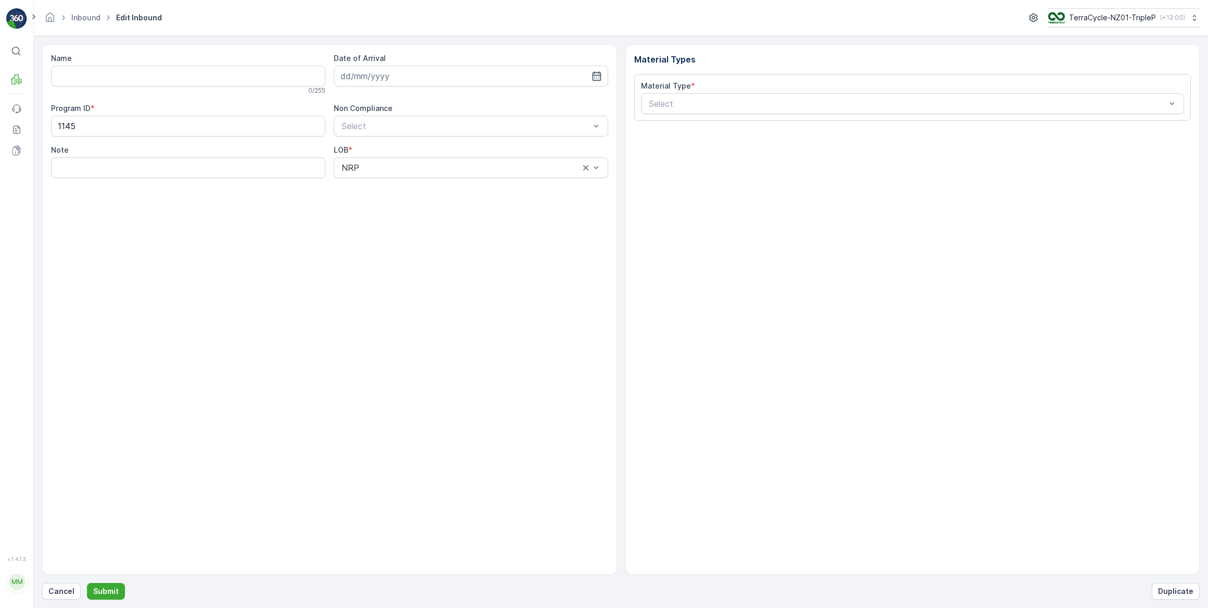
type input "1753653014526225"
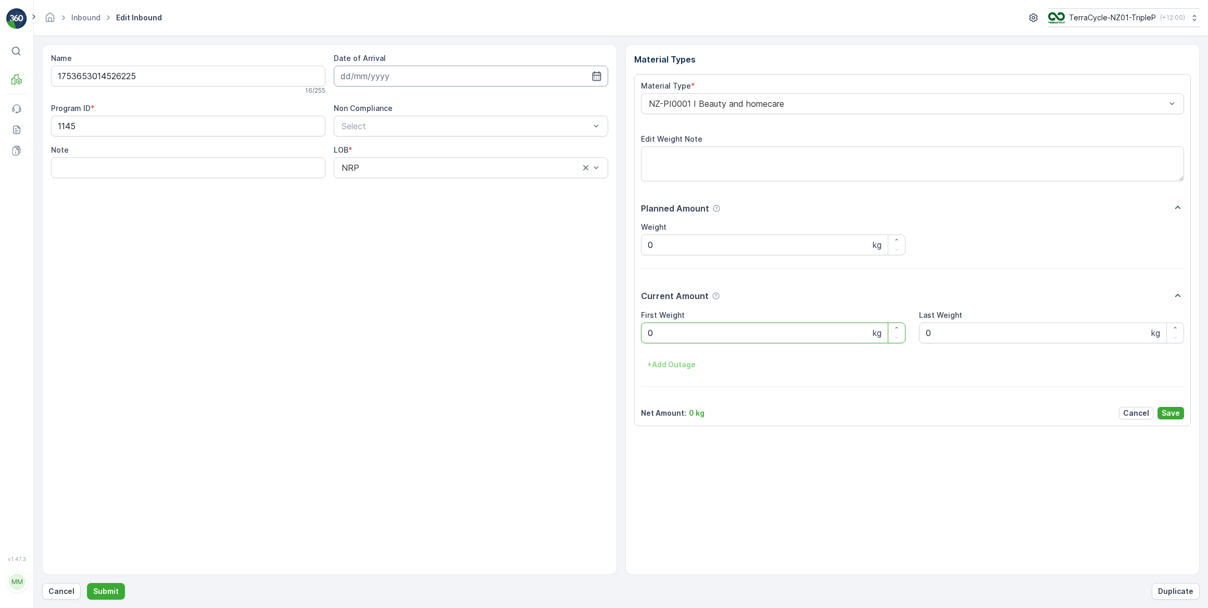
click at [473, 69] on input at bounding box center [471, 76] width 274 height 21
click at [386, 182] on div "12" at bounding box center [389, 183] width 17 height 17
type input "[DATE]"
drag, startPoint x: 675, startPoint y: 341, endPoint x: 630, endPoint y: 339, distance: 45.3
click at [630, 339] on div "Material Types Material Type * NZ-PI0001 I Beauty and homecare Edit Weight Note…" at bounding box center [912, 309] width 575 height 530
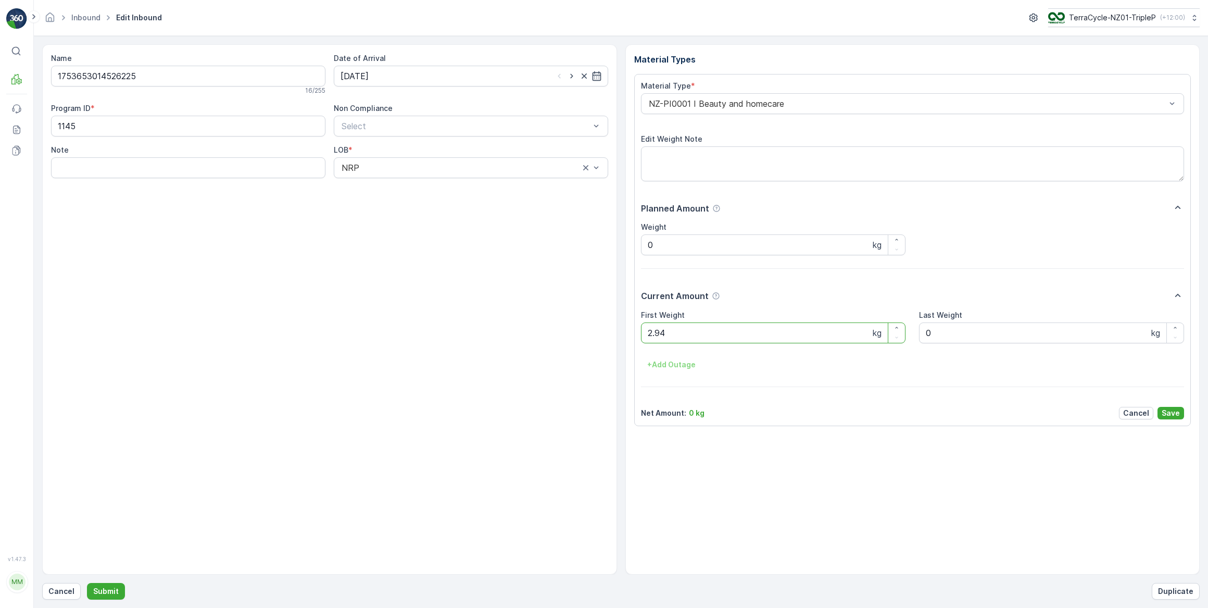
click at [87, 583] on button "Submit" at bounding box center [106, 591] width 38 height 17
drag, startPoint x: 409, startPoint y: 70, endPoint x: 407, endPoint y: 77, distance: 6.9
click at [409, 70] on input at bounding box center [471, 76] width 274 height 21
click at [391, 185] on div "12" at bounding box center [389, 183] width 17 height 17
type input "[DATE]"
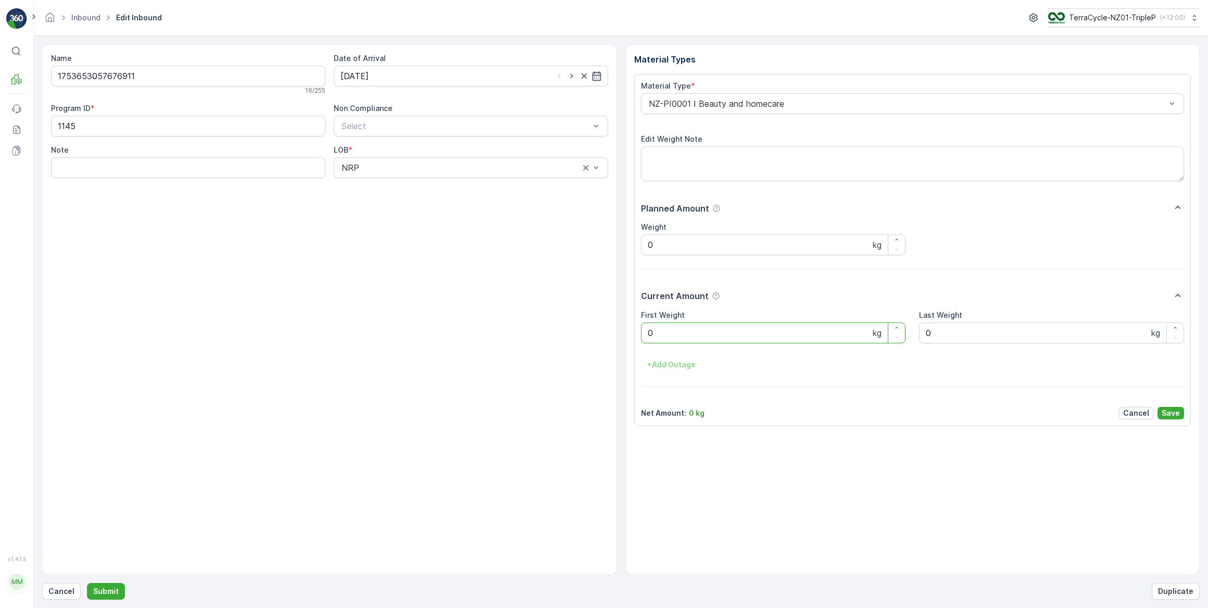
drag, startPoint x: 668, startPoint y: 332, endPoint x: 612, endPoint y: 330, distance: 55.8
click at [628, 333] on div "Material Types Material Type * NZ-PI0001 I Beauty and homecare Edit Weight Note…" at bounding box center [912, 309] width 575 height 530
click at [87, 583] on button "Submit" at bounding box center [106, 591] width 38 height 17
click at [501, 76] on input at bounding box center [471, 76] width 274 height 21
click at [388, 180] on div "12" at bounding box center [389, 183] width 17 height 17
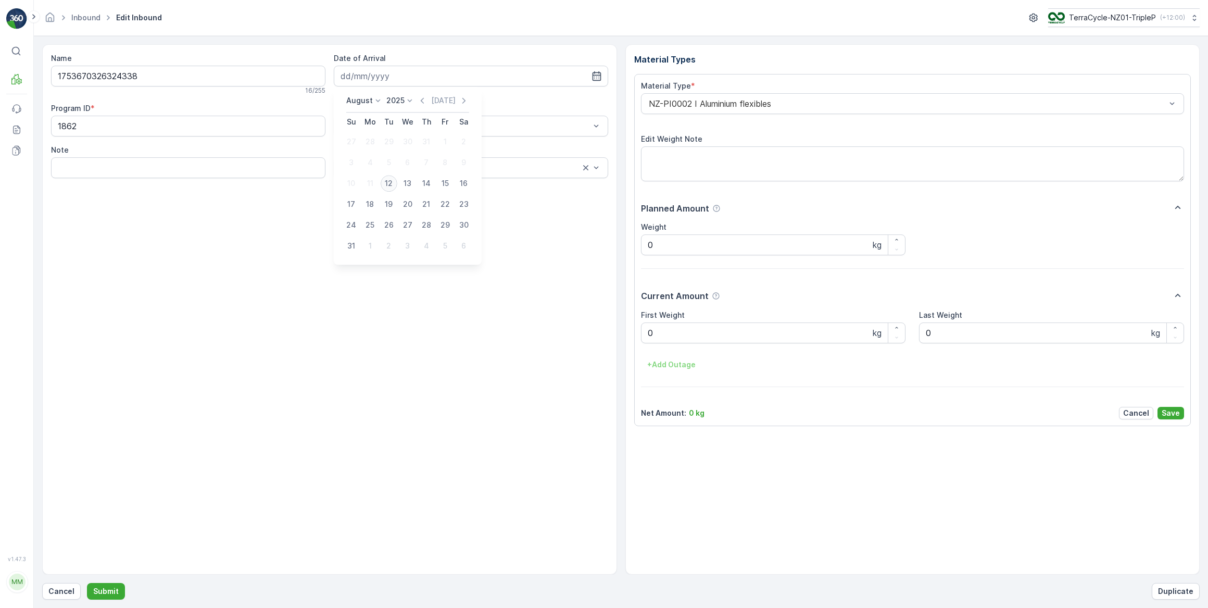
type input "[DATE]"
drag, startPoint x: 636, startPoint y: 333, endPoint x: 624, endPoint y: 333, distance: 11.5
click at [624, 333] on div "Name 1753670326324338 16 / 255 Date of Arrival 12.08.2025 Program ID * 1862 Non…" at bounding box center [621, 309] width 1158 height 530
click at [87, 583] on button "Submit" at bounding box center [106, 591] width 38 height 17
click at [412, 81] on input at bounding box center [471, 76] width 274 height 21
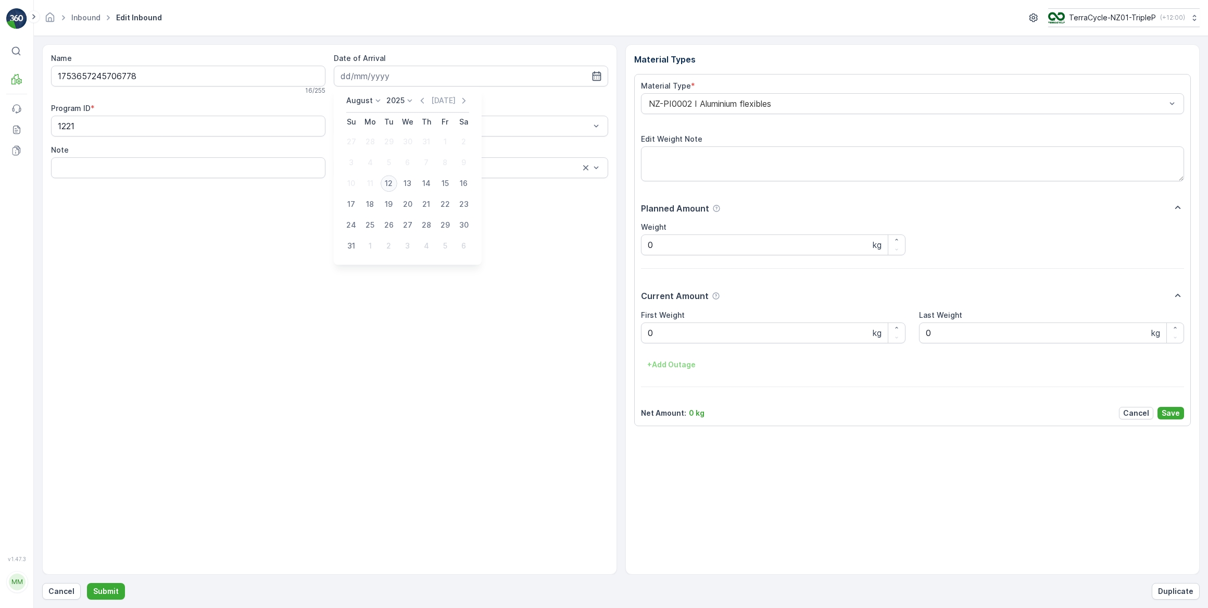
click at [388, 181] on div "12" at bounding box center [389, 183] width 17 height 17
type input "[DATE]"
drag, startPoint x: 686, startPoint y: 328, endPoint x: 641, endPoint y: 338, distance: 46.4
click at [641, 337] on Weight "0" at bounding box center [773, 332] width 265 height 21
click at [87, 583] on button "Submit" at bounding box center [106, 591] width 38 height 17
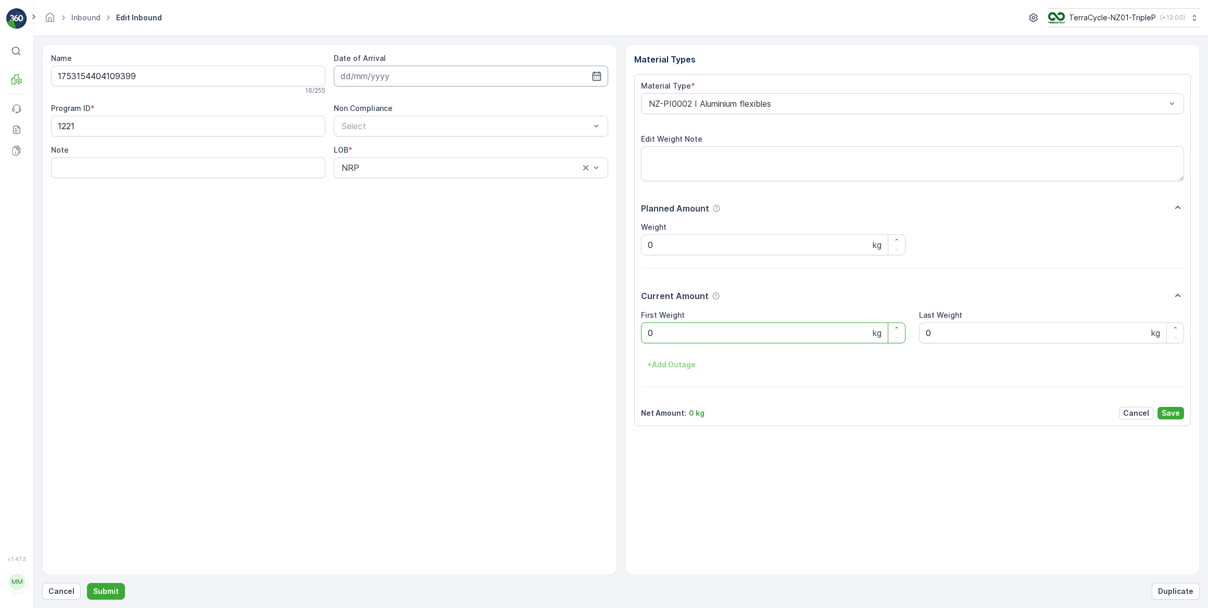
click at [371, 78] on input at bounding box center [471, 76] width 274 height 21
click at [388, 179] on div "12" at bounding box center [389, 183] width 17 height 17
type input "[DATE]"
drag, startPoint x: 682, startPoint y: 337, endPoint x: 607, endPoint y: 342, distance: 75.6
click at [610, 341] on div "Name 1753154404109399 16 / 255 Date of Arrival 12.08.2025 Program ID * 1221 Non…" at bounding box center [621, 309] width 1158 height 530
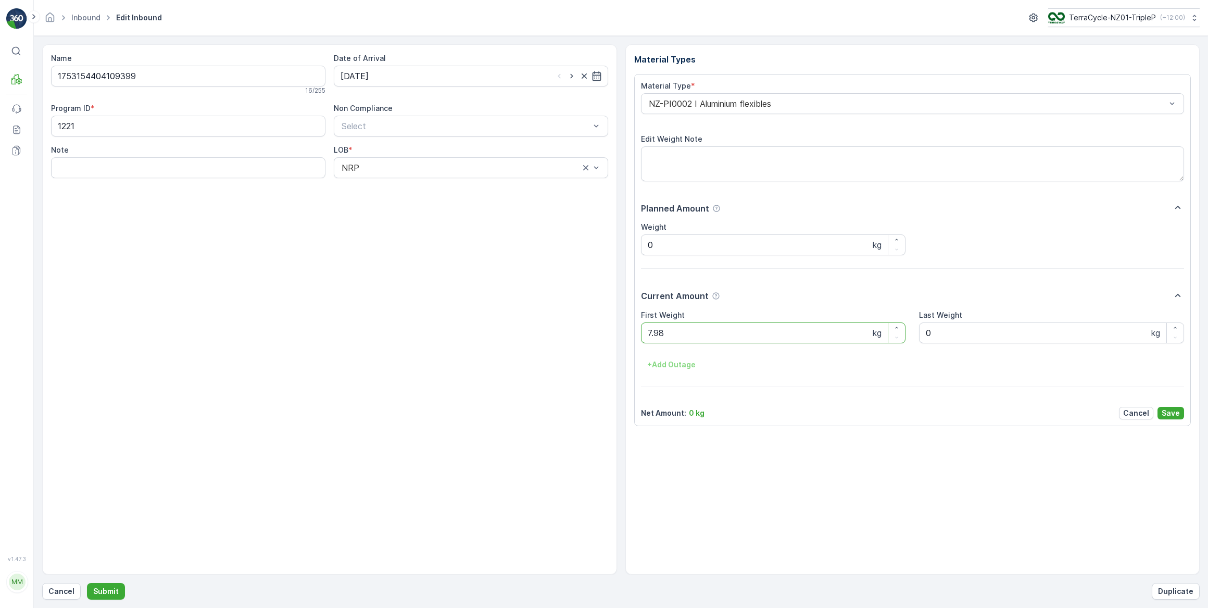
click at [87, 583] on button "Submit" at bounding box center [106, 591] width 38 height 17
click at [404, 79] on input at bounding box center [471, 76] width 274 height 21
drag, startPoint x: 389, startPoint y: 186, endPoint x: 395, endPoint y: 185, distance: 5.8
click at [389, 185] on div "12" at bounding box center [389, 183] width 17 height 17
type input "[DATE]"
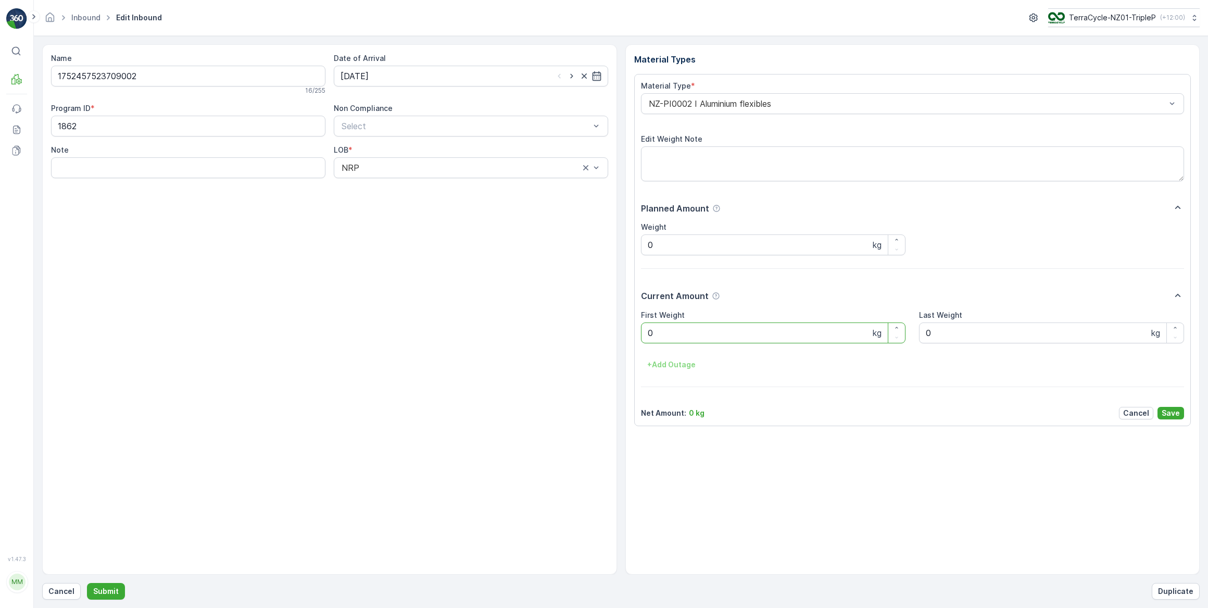
drag, startPoint x: 661, startPoint y: 335, endPoint x: 619, endPoint y: 338, distance: 41.8
click at [617, 337] on div "Name 1752457523709002 16 / 255 Date of Arrival 12.08.2025 Program ID * 1862 Non…" at bounding box center [621, 309] width 1158 height 530
click at [87, 583] on button "Submit" at bounding box center [106, 591] width 38 height 17
click at [438, 72] on input at bounding box center [471, 76] width 274 height 21
click at [385, 182] on div "12" at bounding box center [389, 183] width 17 height 17
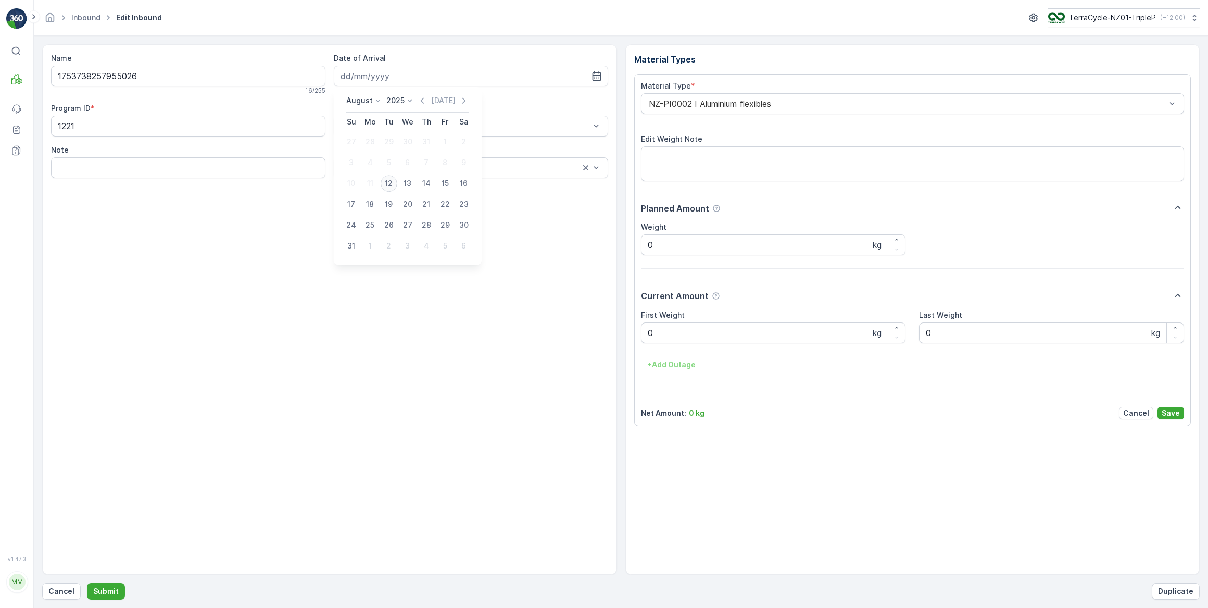
type input "[DATE]"
drag, startPoint x: 670, startPoint y: 329, endPoint x: 645, endPoint y: 334, distance: 24.9
click at [646, 333] on Weight "0" at bounding box center [773, 332] width 265 height 21
click at [87, 583] on button "Submit" at bounding box center [106, 591] width 38 height 17
click at [463, 80] on input at bounding box center [471, 76] width 274 height 21
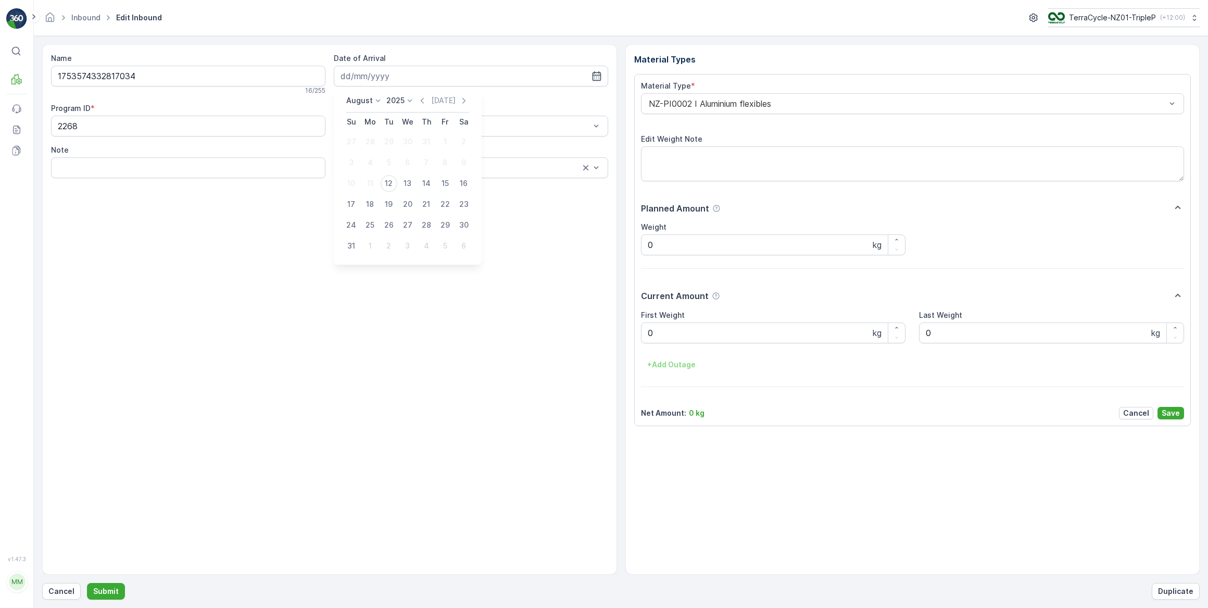
click at [391, 183] on div "12" at bounding box center [389, 183] width 17 height 17
type input "[DATE]"
drag, startPoint x: 709, startPoint y: 331, endPoint x: 635, endPoint y: 344, distance: 74.5
click at [635, 344] on div "Material Type * NZ-PI0002 I Aluminium flexibles Edit Weight Note Planned Amount…" at bounding box center [912, 250] width 557 height 352
click at [87, 583] on button "Submit" at bounding box center [106, 591] width 38 height 17
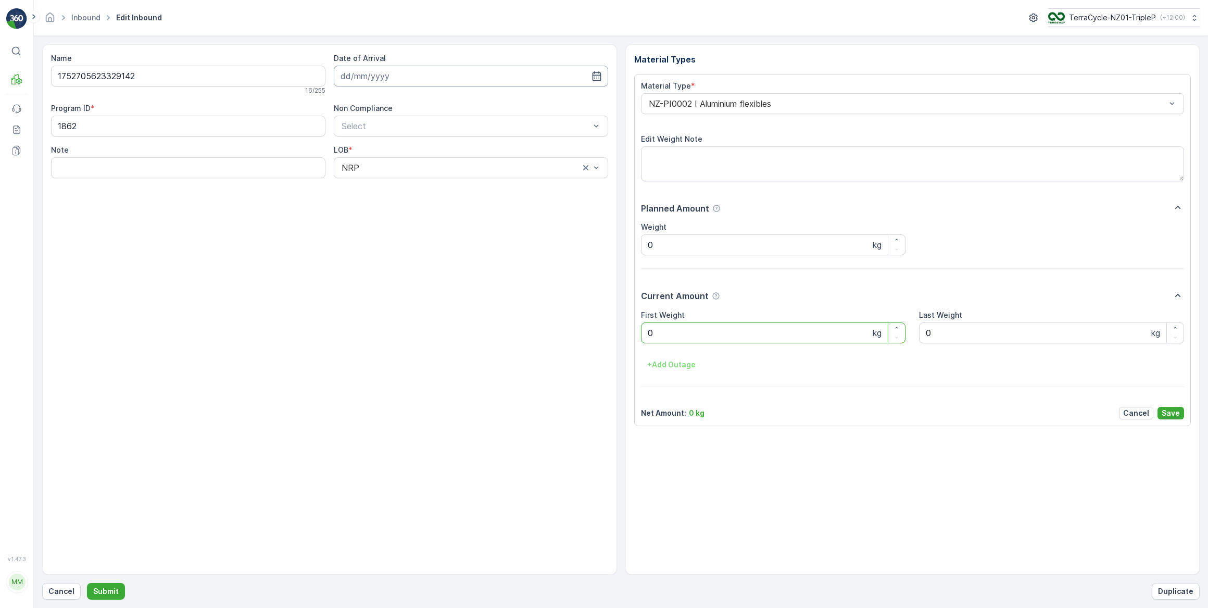
click at [488, 77] on input at bounding box center [471, 76] width 274 height 21
click at [395, 182] on div "12" at bounding box center [389, 183] width 17 height 17
type input "[DATE]"
drag, startPoint x: 638, startPoint y: 336, endPoint x: 627, endPoint y: 338, distance: 11.1
click at [627, 338] on div "Material Types Material Type * NZ-PI0002 I Aluminium flexibles Edit Weight Note…" at bounding box center [912, 309] width 575 height 530
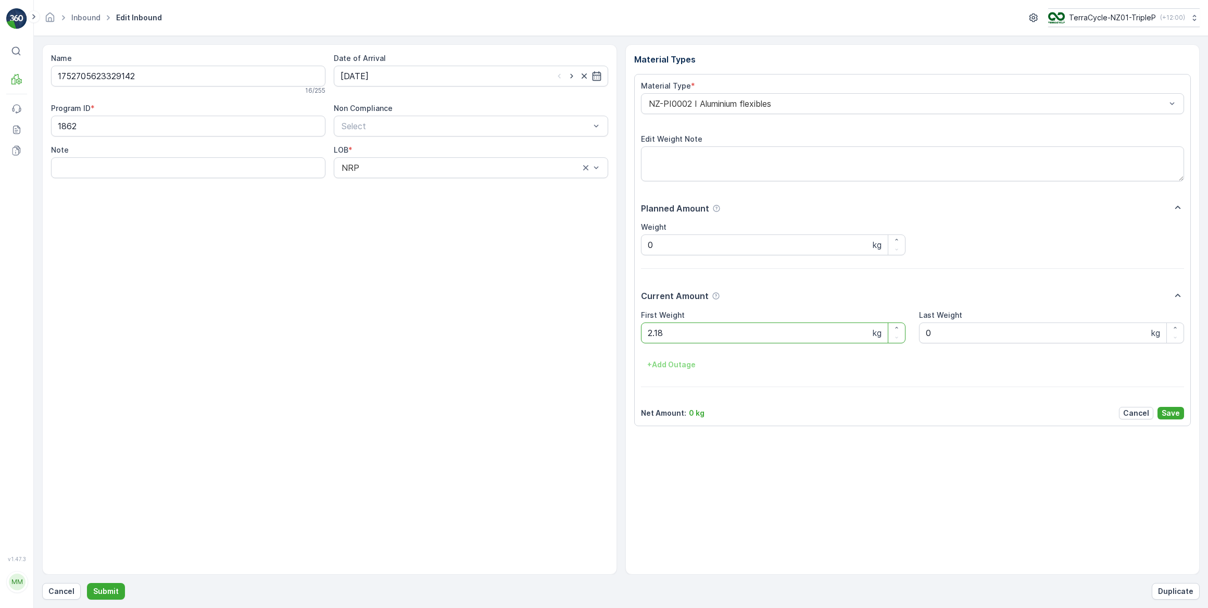
click at [87, 583] on button "Submit" at bounding box center [106, 591] width 38 height 17
click at [487, 73] on input at bounding box center [471, 76] width 274 height 21
click at [386, 186] on div "12" at bounding box center [389, 183] width 17 height 17
type input "[DATE]"
drag, startPoint x: 688, startPoint y: 339, endPoint x: 626, endPoint y: 336, distance: 62.1
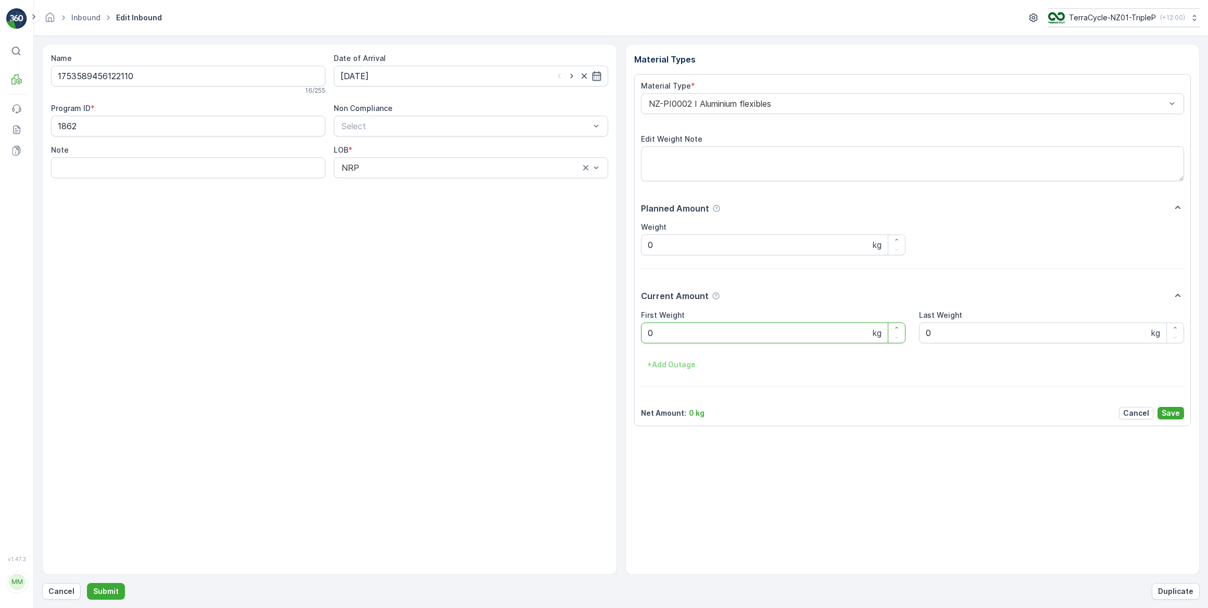
click at [634, 337] on div "Material Type * NZ-PI0002 I Aluminium flexibles Edit Weight Note Planned Amount…" at bounding box center [912, 250] width 557 height 352
click at [87, 583] on button "Submit" at bounding box center [106, 591] width 38 height 17
click at [455, 73] on input at bounding box center [471, 76] width 274 height 21
click at [383, 185] on div "12" at bounding box center [389, 183] width 17 height 17
type input "[DATE]"
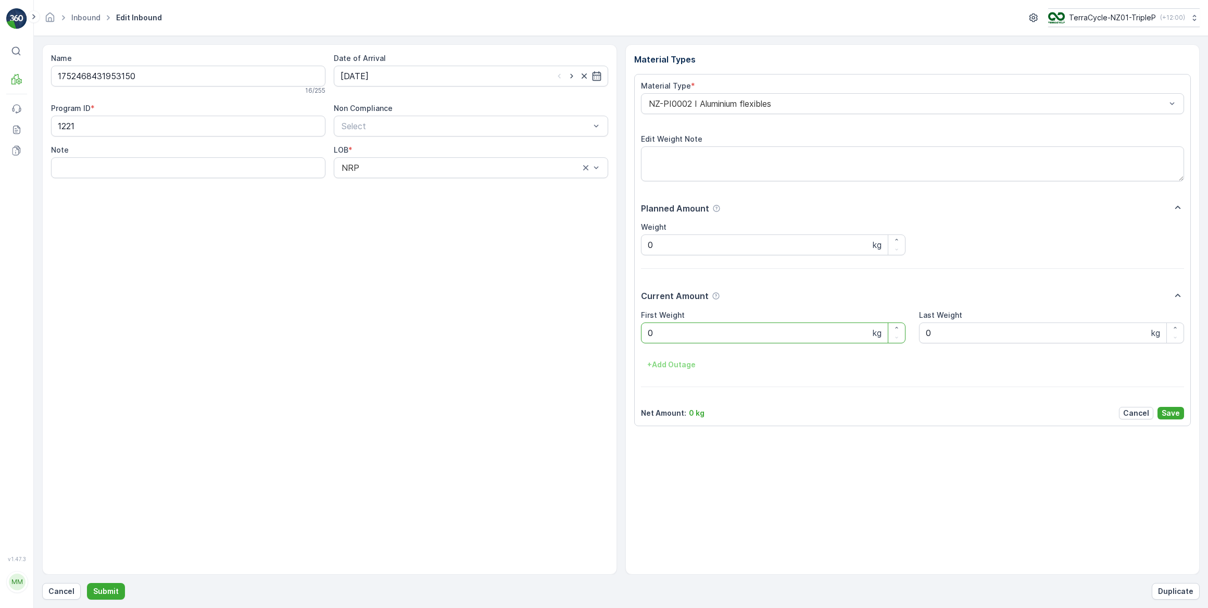
drag, startPoint x: 662, startPoint y: 337, endPoint x: 634, endPoint y: 337, distance: 28.1
click at [634, 337] on div "Material Type * NZ-PI0002 I Aluminium flexibles Edit Weight Note Planned Amount…" at bounding box center [912, 250] width 557 height 352
click at [87, 583] on button "Submit" at bounding box center [106, 591] width 38 height 17
click at [421, 83] on input at bounding box center [471, 76] width 274 height 21
drag, startPoint x: 388, startPoint y: 181, endPoint x: 420, endPoint y: 179, distance: 31.8
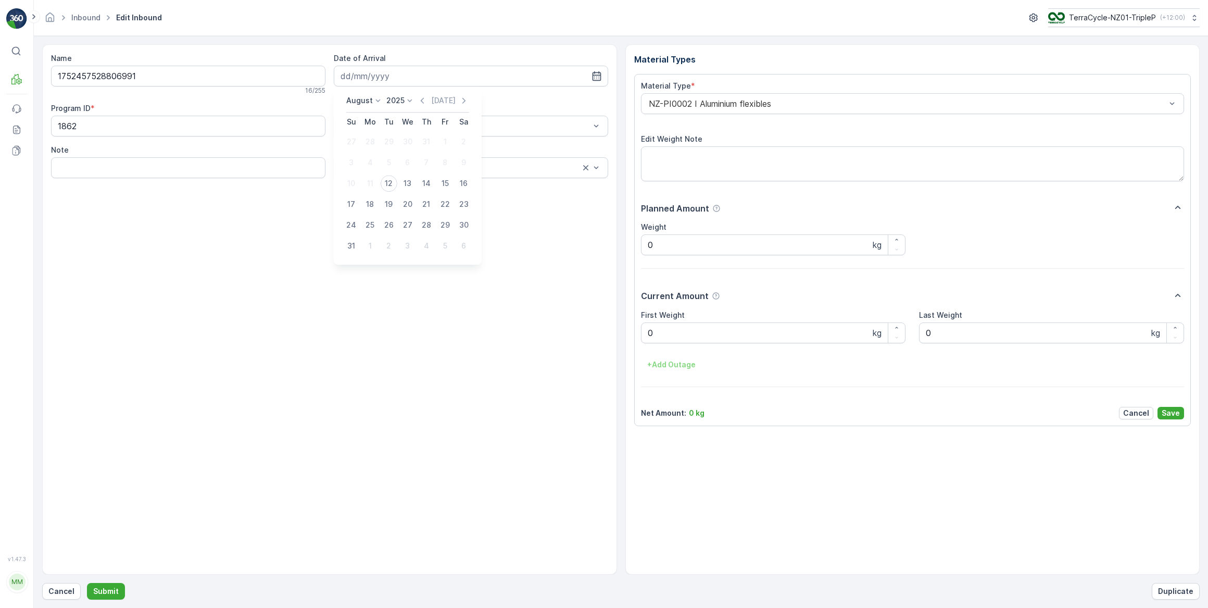
click at [391, 179] on div "12" at bounding box center [389, 183] width 17 height 17
type input "[DATE]"
drag, startPoint x: 673, startPoint y: 330, endPoint x: 619, endPoint y: 337, distance: 55.2
click at [622, 337] on div "Name 1752457528806991 16 / 255 Date of Arrival 12.08.2025 Program ID * 1862 Non…" at bounding box center [621, 309] width 1158 height 530
click at [87, 583] on button "Submit" at bounding box center [106, 591] width 38 height 17
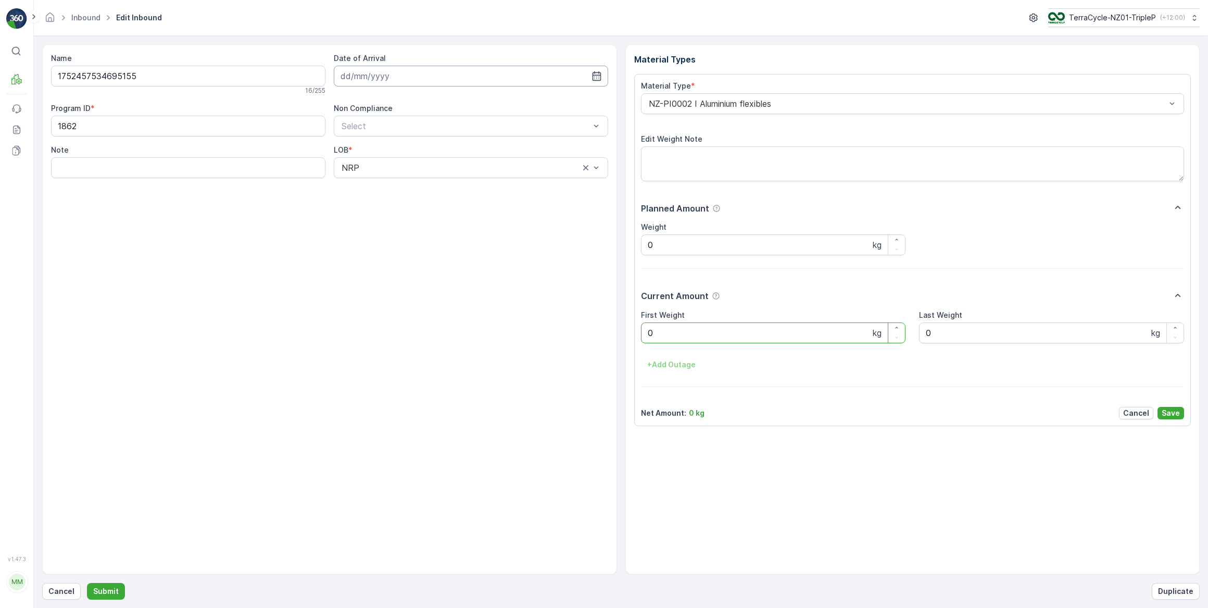
click at [447, 77] on input at bounding box center [471, 76] width 274 height 21
click at [391, 183] on div "12" at bounding box center [389, 183] width 17 height 17
type input "[DATE]"
drag, startPoint x: 662, startPoint y: 328, endPoint x: 605, endPoint y: 330, distance: 57.3
click at [607, 330] on div "Name 1752457534695155 16 / 255 Date of Arrival 12.08.2025 Program ID * 1862 Non…" at bounding box center [621, 309] width 1158 height 530
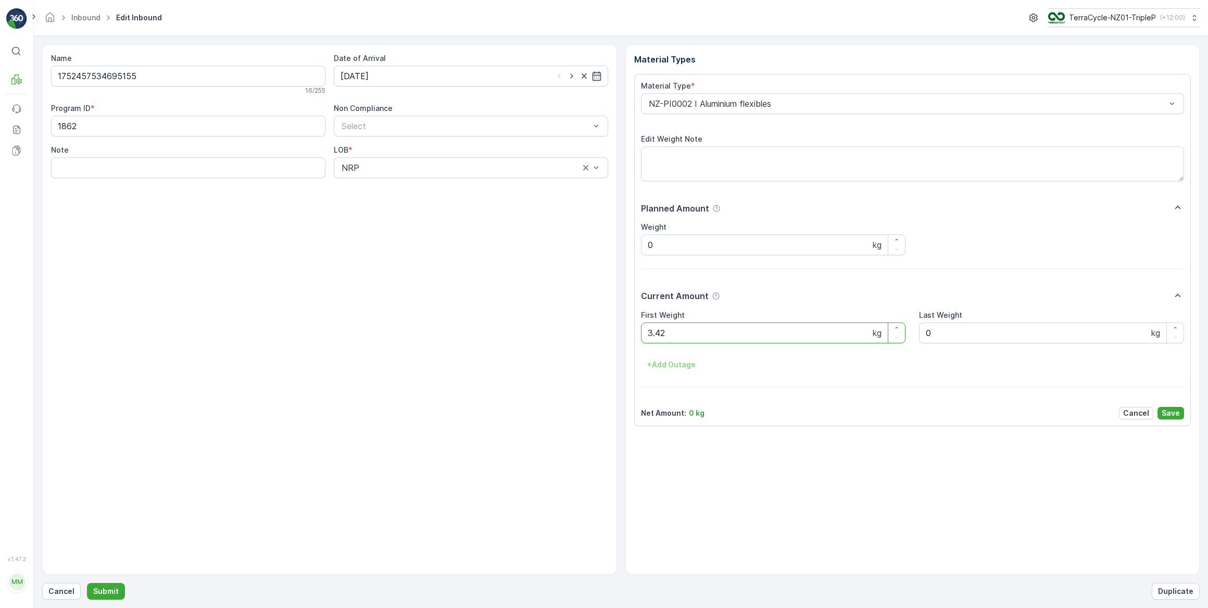
click at [87, 583] on button "Submit" at bounding box center [106, 591] width 38 height 17
click at [396, 69] on input at bounding box center [471, 76] width 274 height 21
click at [390, 190] on div "12" at bounding box center [389, 183] width 17 height 17
type input "[DATE]"
drag, startPoint x: 644, startPoint y: 340, endPoint x: 622, endPoint y: 344, distance: 22.7
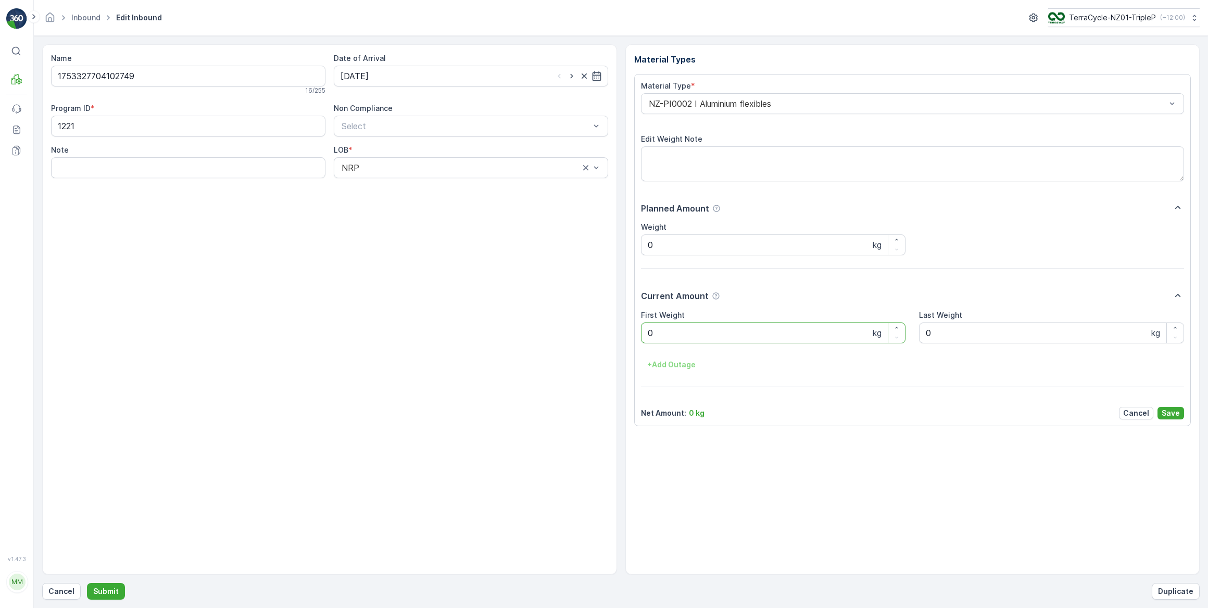
click at [623, 344] on div "Name 1753327704102749 16 / 255 Date of Arrival [DATE] Program ID * 1221 Non Com…" at bounding box center [621, 309] width 1158 height 530
click at [87, 583] on button "Submit" at bounding box center [106, 591] width 38 height 17
click at [68, 587] on p "Cancel" at bounding box center [61, 591] width 26 height 10
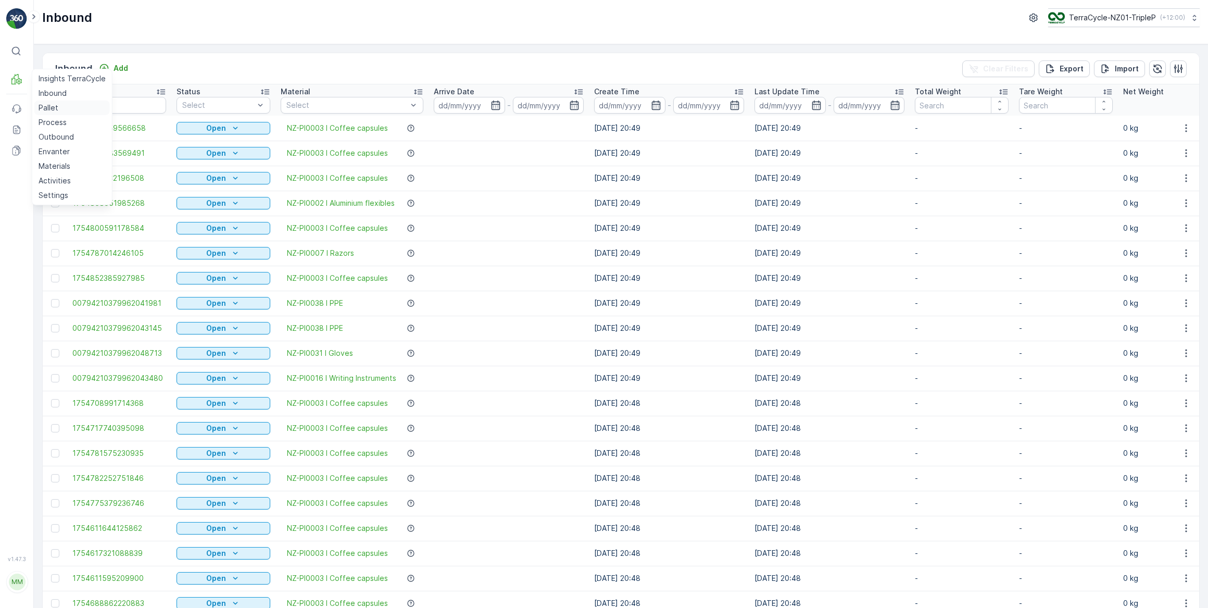
click at [48, 107] on p "Pallet" at bounding box center [49, 108] width 20 height 10
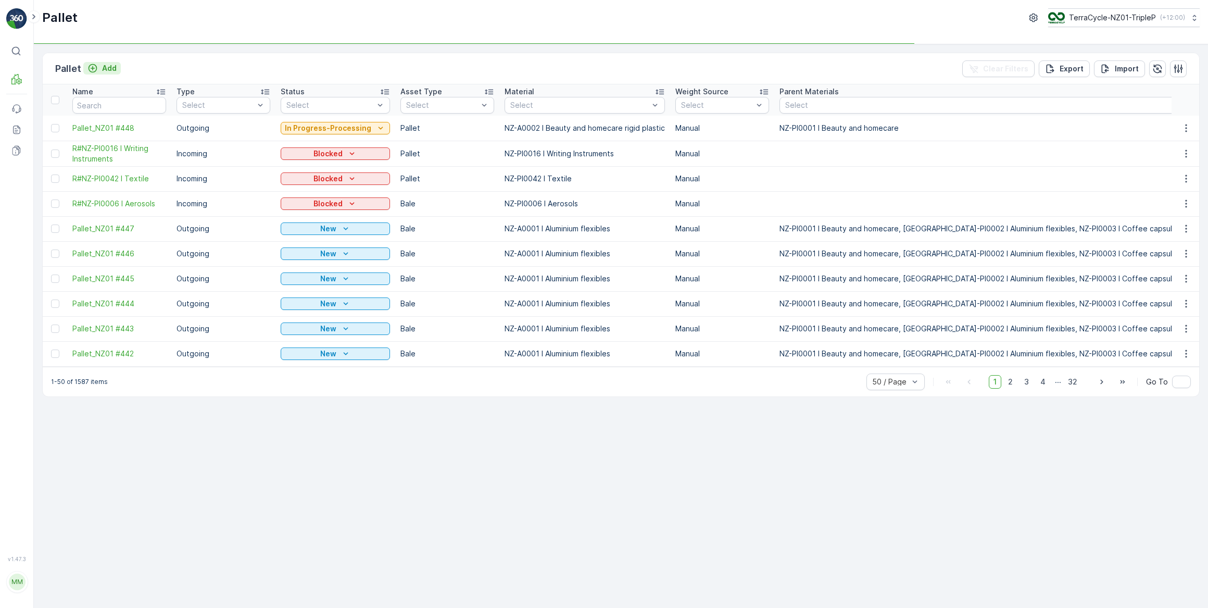
click at [94, 67] on icon "Add" at bounding box center [92, 68] width 10 height 10
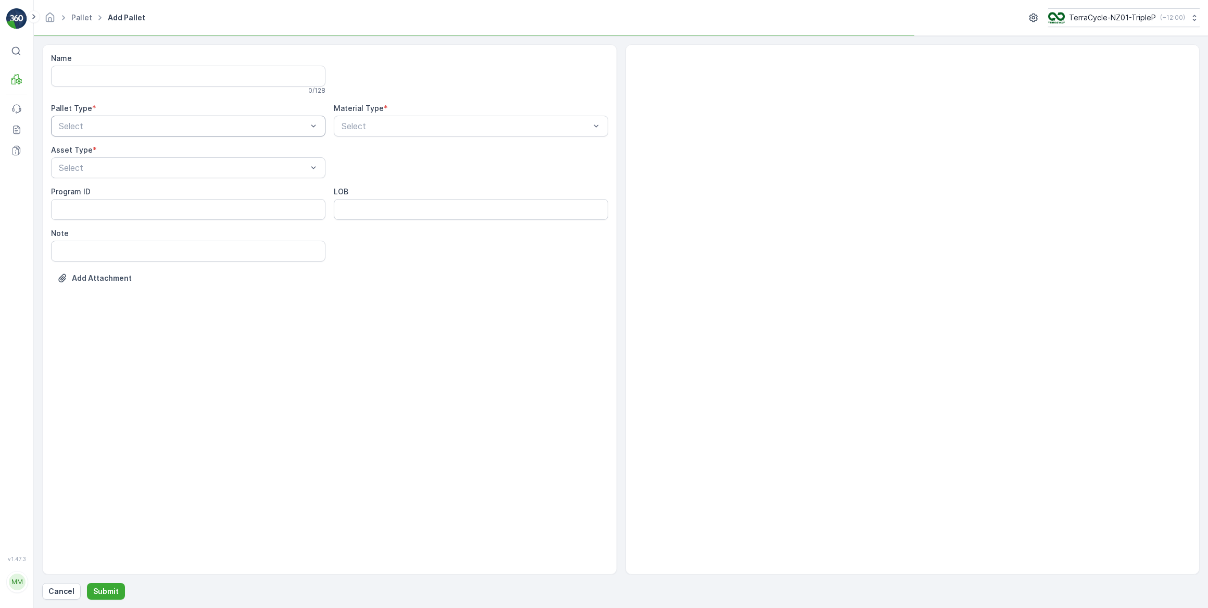
click at [87, 122] on div at bounding box center [183, 125] width 250 height 9
click at [78, 149] on span "Incoming" at bounding box center [74, 151] width 35 height 9
click at [94, 173] on div "Select" at bounding box center [188, 167] width 274 height 21
drag, startPoint x: 79, startPoint y: 246, endPoint x: 84, endPoint y: 240, distance: 7.4
click at [79, 245] on div "Pallet" at bounding box center [188, 246] width 262 height 9
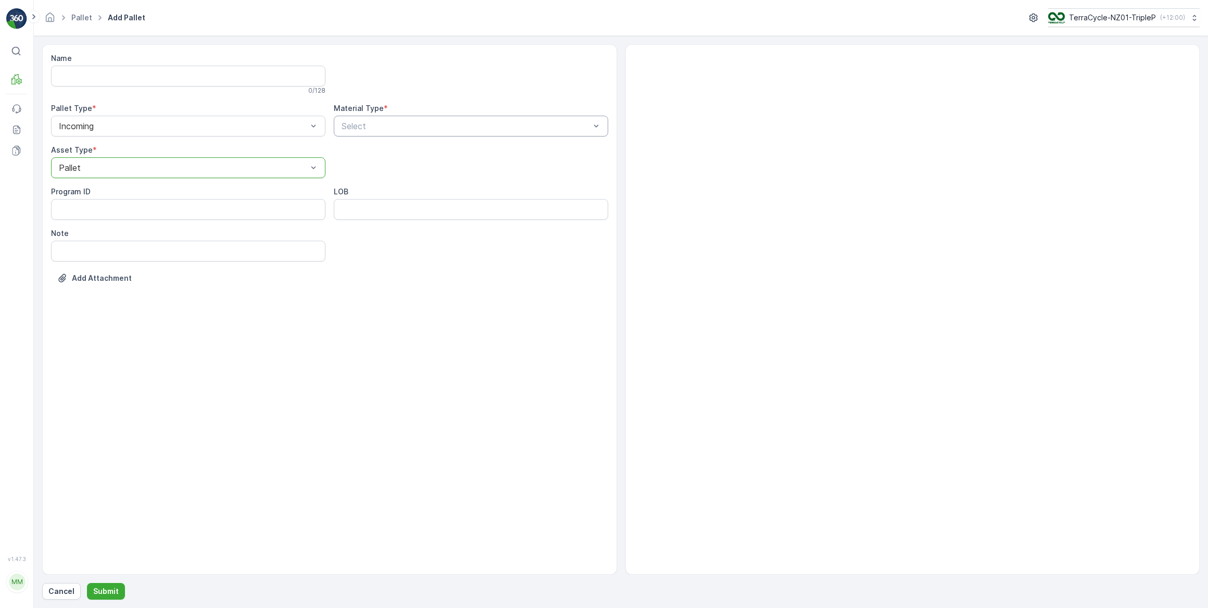
click at [365, 124] on div at bounding box center [466, 125] width 250 height 9
type input "alumi"
click at [370, 122] on div at bounding box center [466, 125] width 250 height 9
type input "alu"
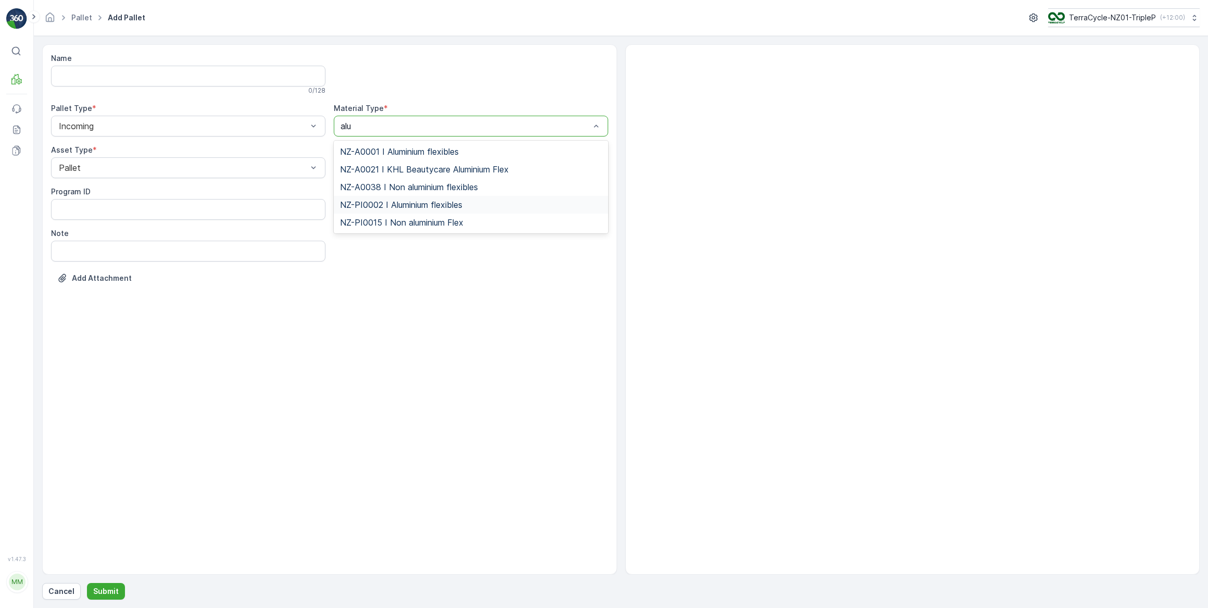
click at [433, 206] on span "NZ-PI0002 I Aluminium flexibles" at bounding box center [401, 204] width 122 height 9
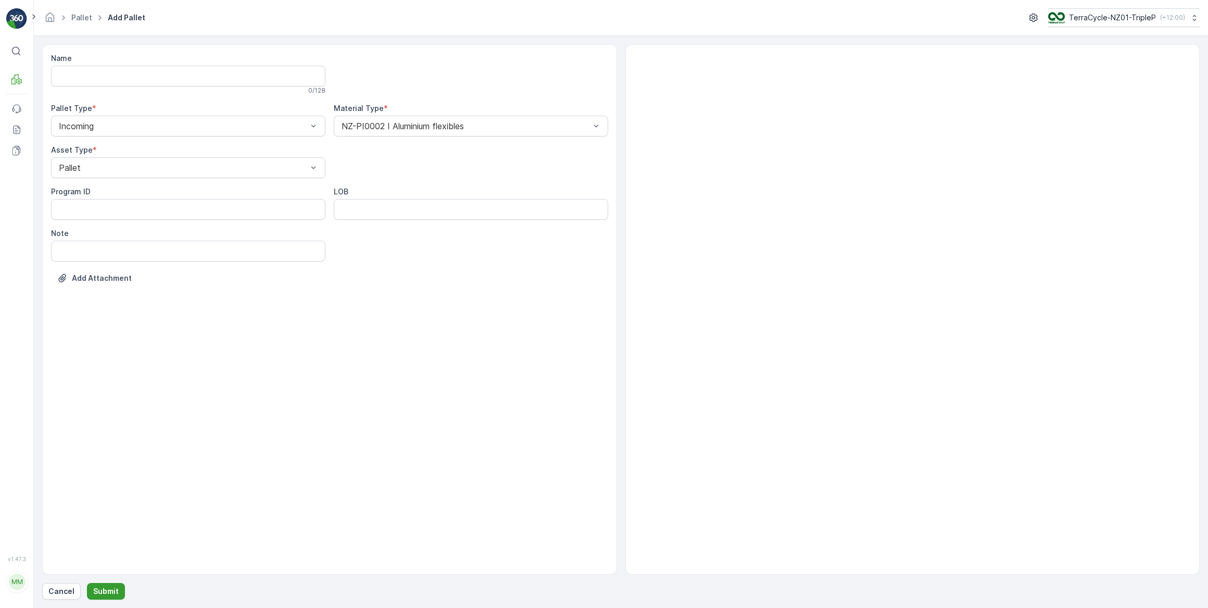
click at [112, 591] on p "Submit" at bounding box center [106, 591] width 26 height 10
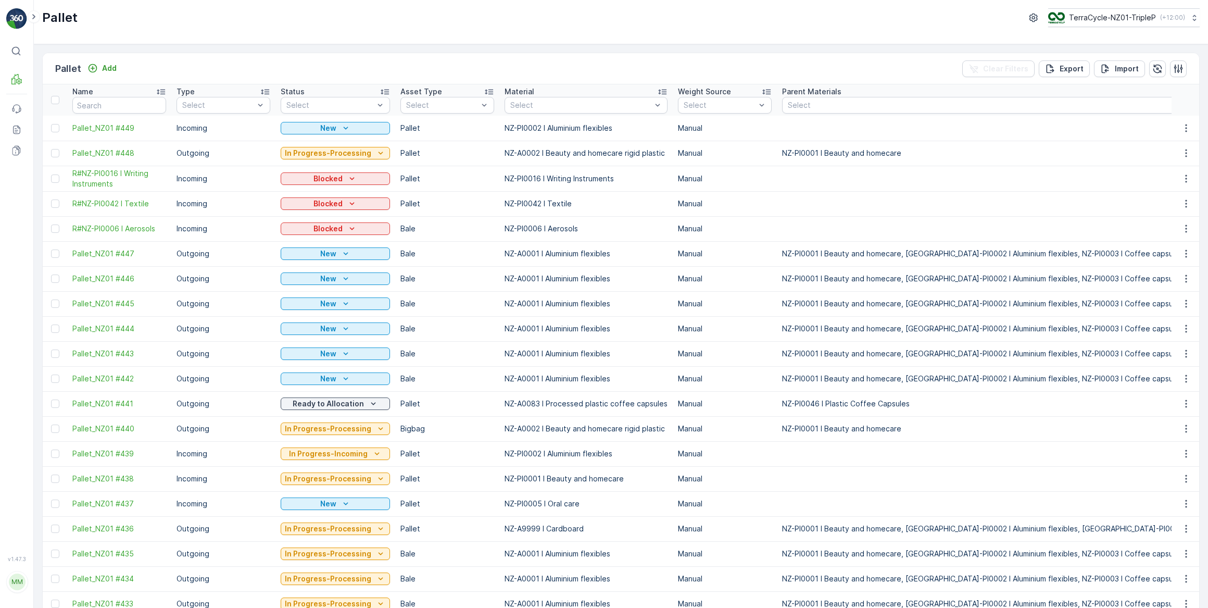
click at [1182, 131] on icon "button" at bounding box center [1186, 128] width 10 height 10
click at [1156, 203] on span "Print QR" at bounding box center [1157, 201] width 29 height 10
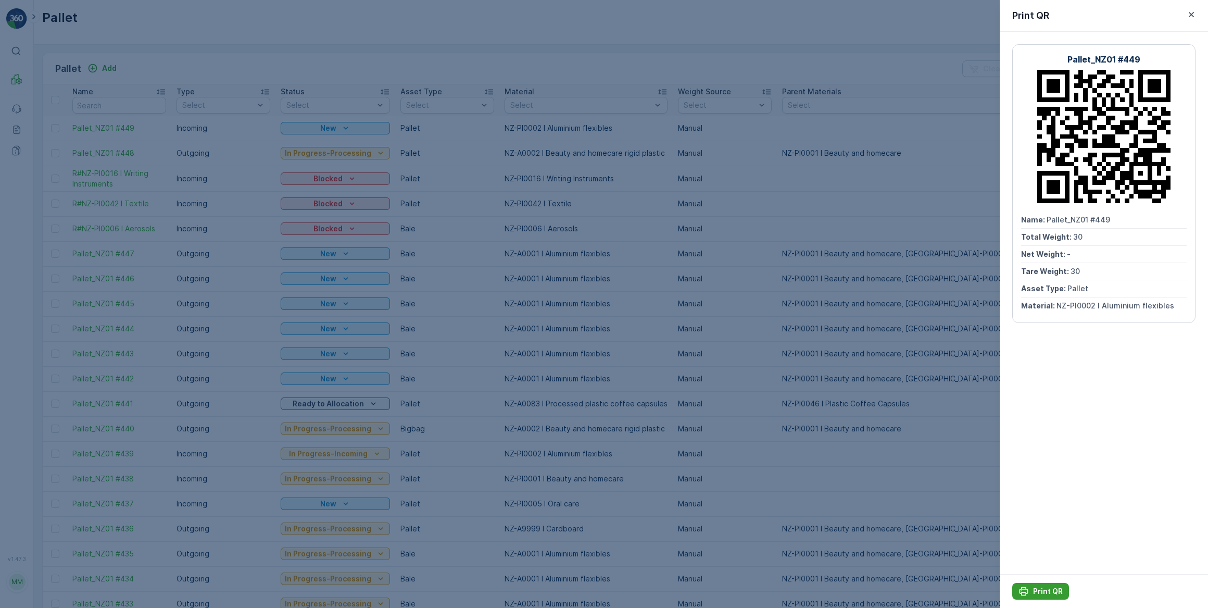
click at [1041, 584] on button "Print QR" at bounding box center [1040, 591] width 57 height 17
click at [671, 33] on div at bounding box center [604, 304] width 1208 height 608
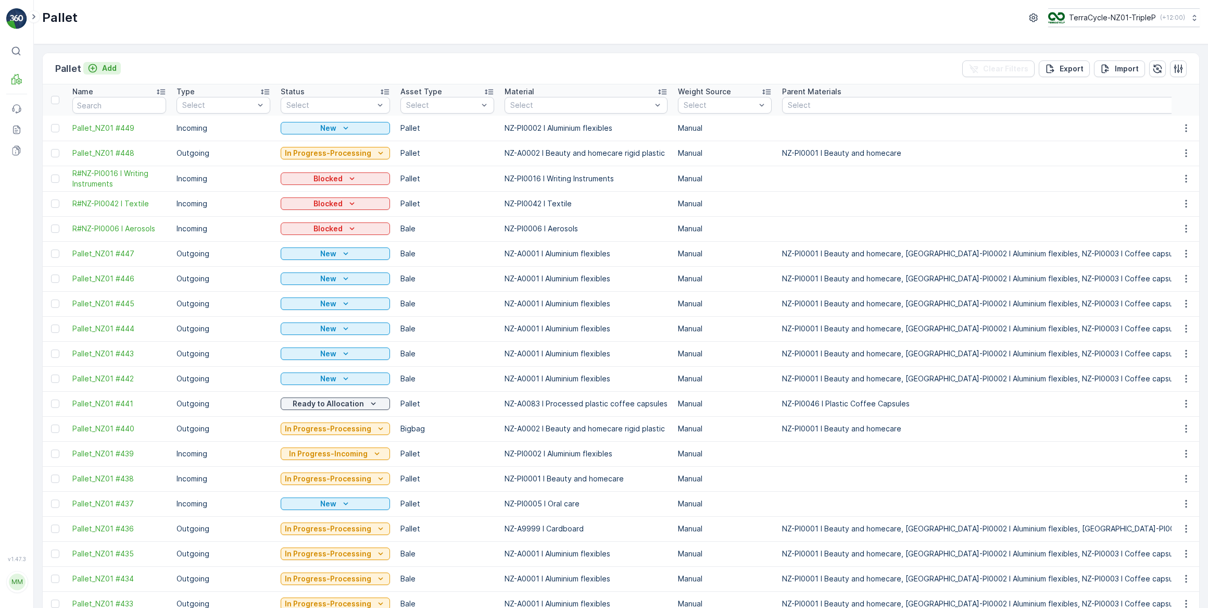
click at [93, 69] on icon "Add" at bounding box center [92, 68] width 10 height 10
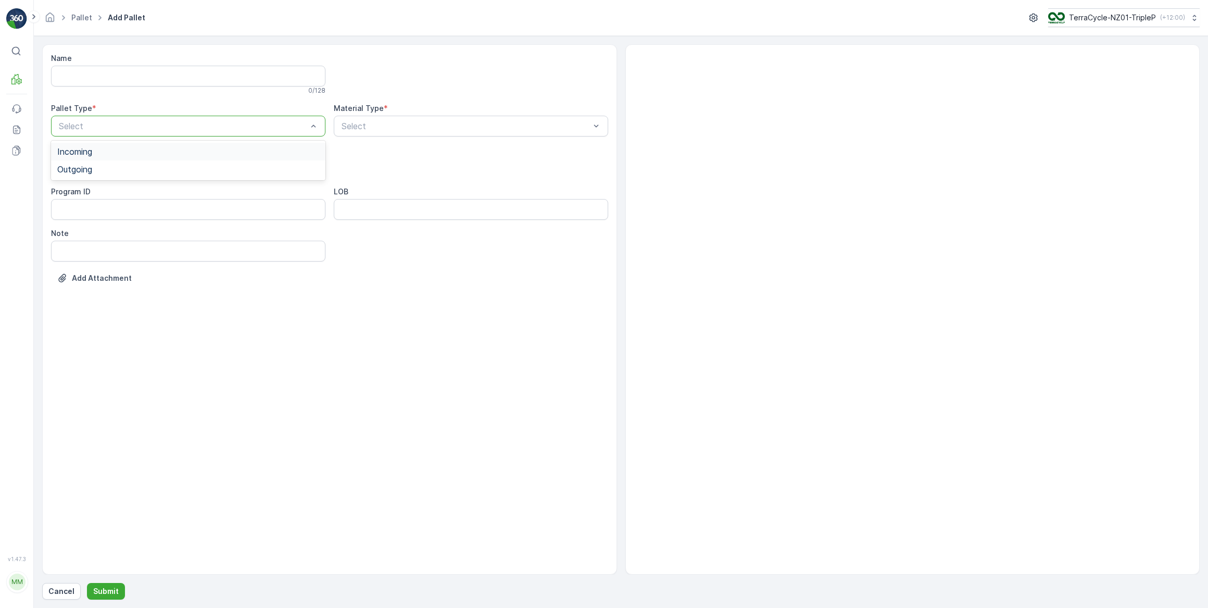
click at [95, 135] on div "Select" at bounding box center [188, 126] width 274 height 21
click at [92, 152] on span "Incoming" at bounding box center [74, 151] width 35 height 9
click at [96, 167] on div at bounding box center [183, 167] width 250 height 9
click at [73, 246] on span "Pallet" at bounding box center [68, 246] width 22 height 9
click at [375, 123] on div at bounding box center [466, 125] width 250 height 9
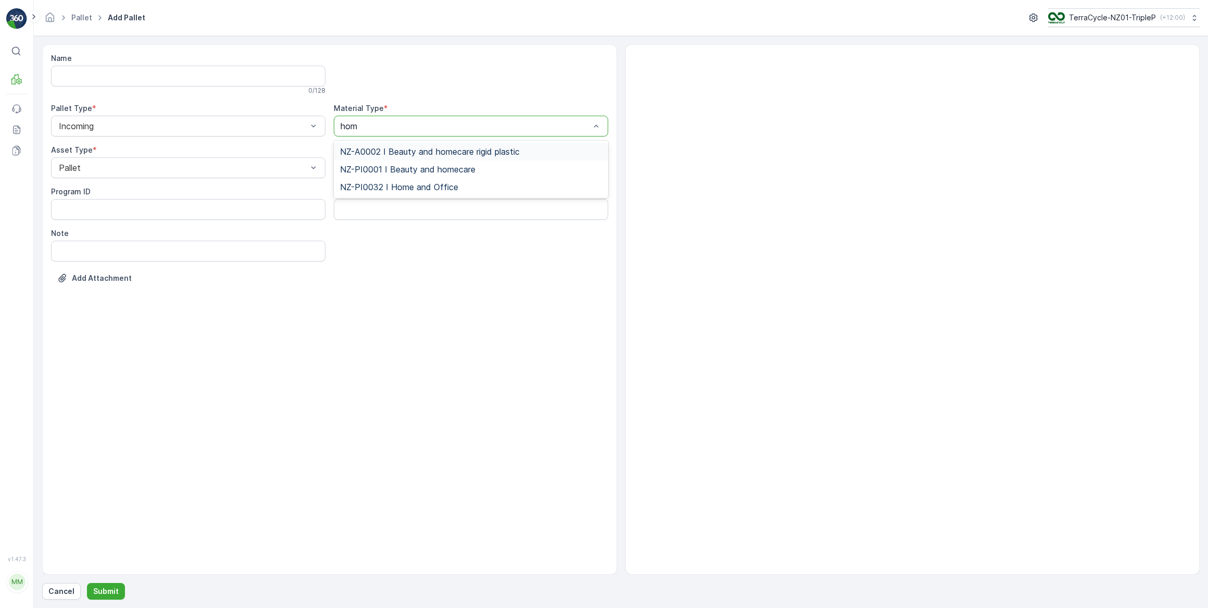
type input "home"
click at [419, 167] on span "NZ-PI0001 I Beauty and homecare" at bounding box center [407, 169] width 135 height 9
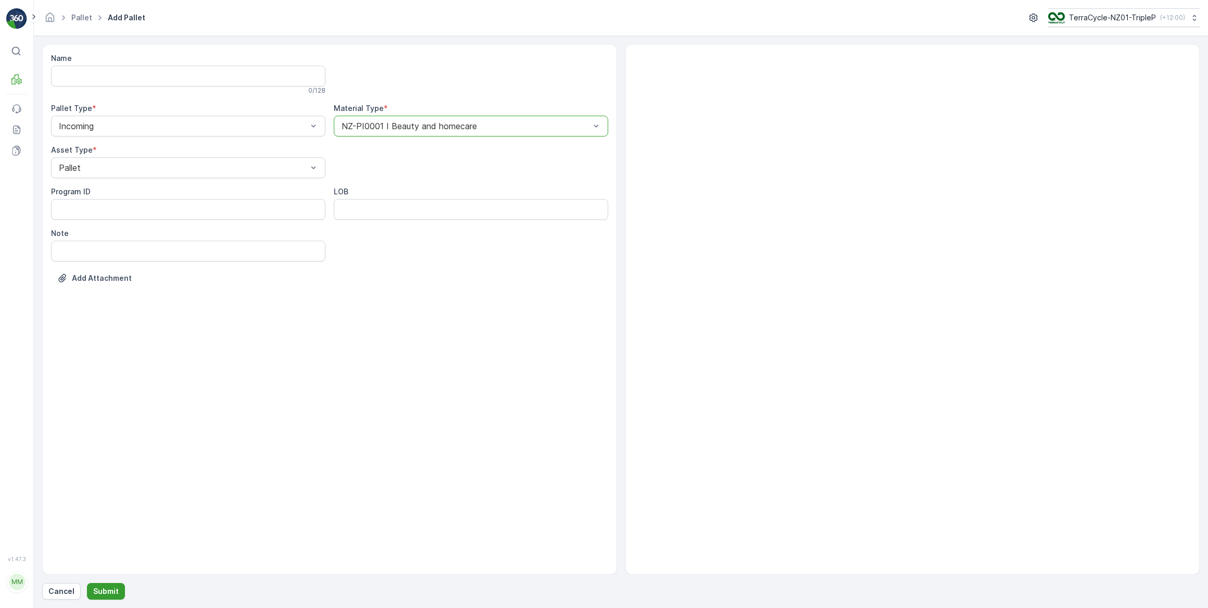
click at [109, 586] on p "Submit" at bounding box center [106, 591] width 26 height 10
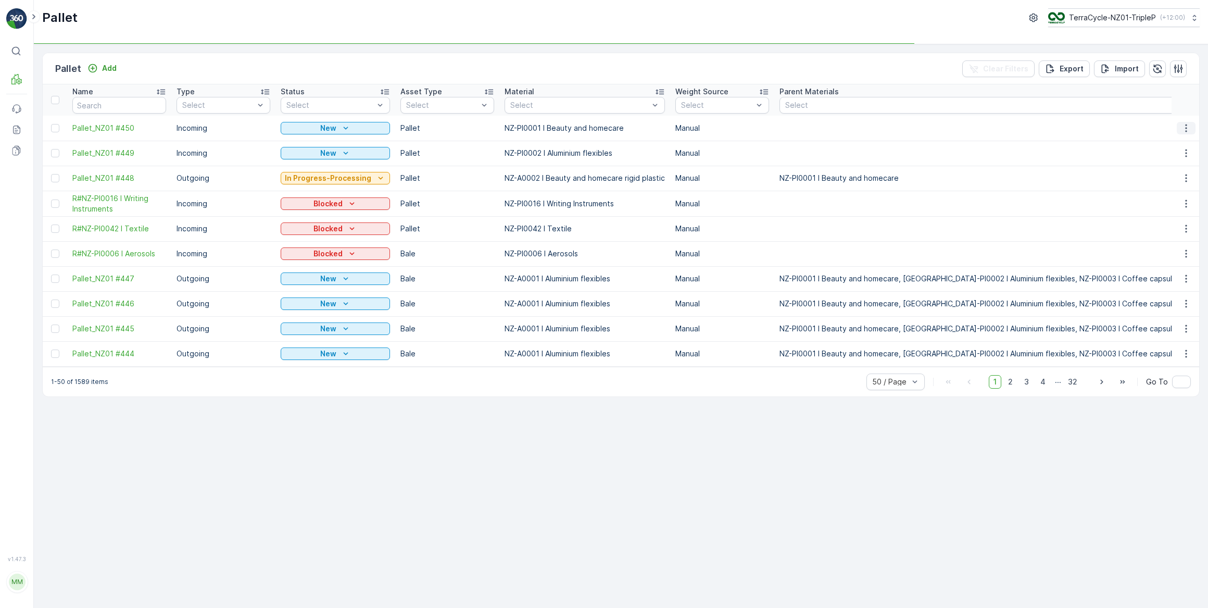
click at [1188, 130] on icon "button" at bounding box center [1186, 128] width 10 height 10
click at [1156, 201] on span "Print QR" at bounding box center [1157, 201] width 29 height 10
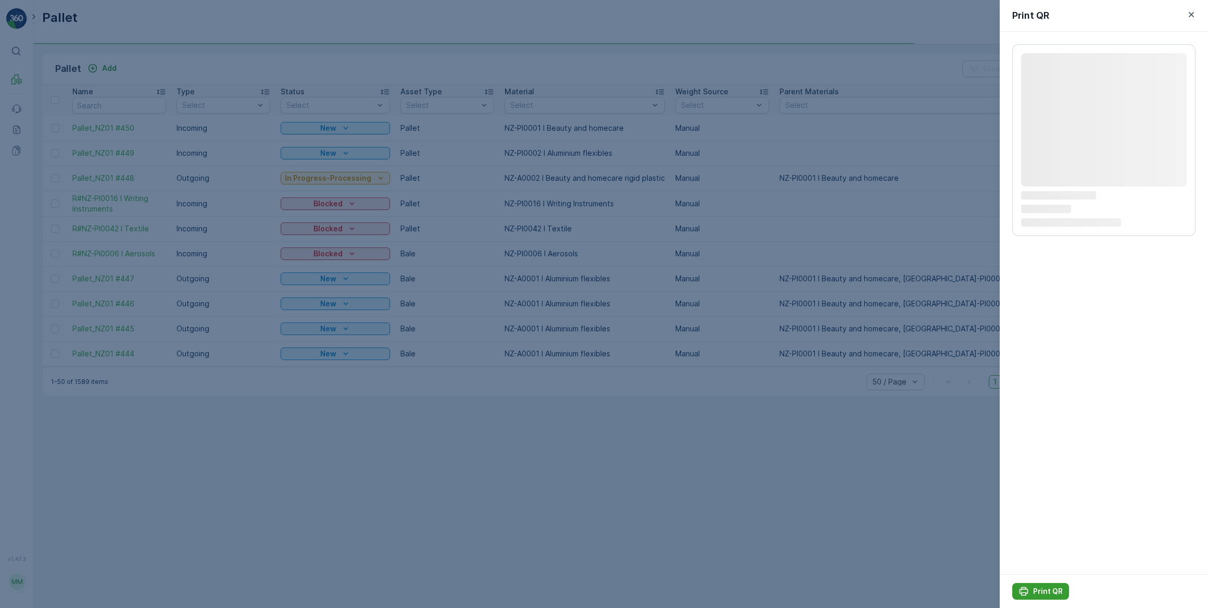
click at [1041, 588] on p "Print QR" at bounding box center [1048, 591] width 30 height 10
click at [1036, 588] on p "Print QR" at bounding box center [1048, 591] width 30 height 10
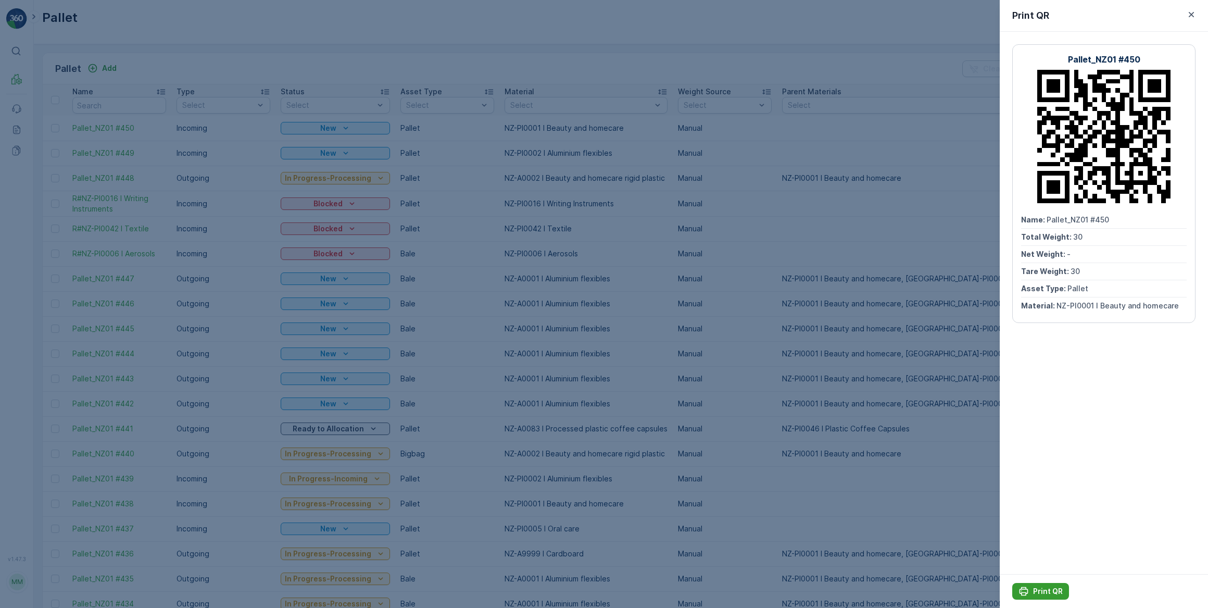
click at [1042, 595] on p "Print QR" at bounding box center [1048, 591] width 30 height 10
click at [328, 32] on div at bounding box center [604, 304] width 1208 height 608
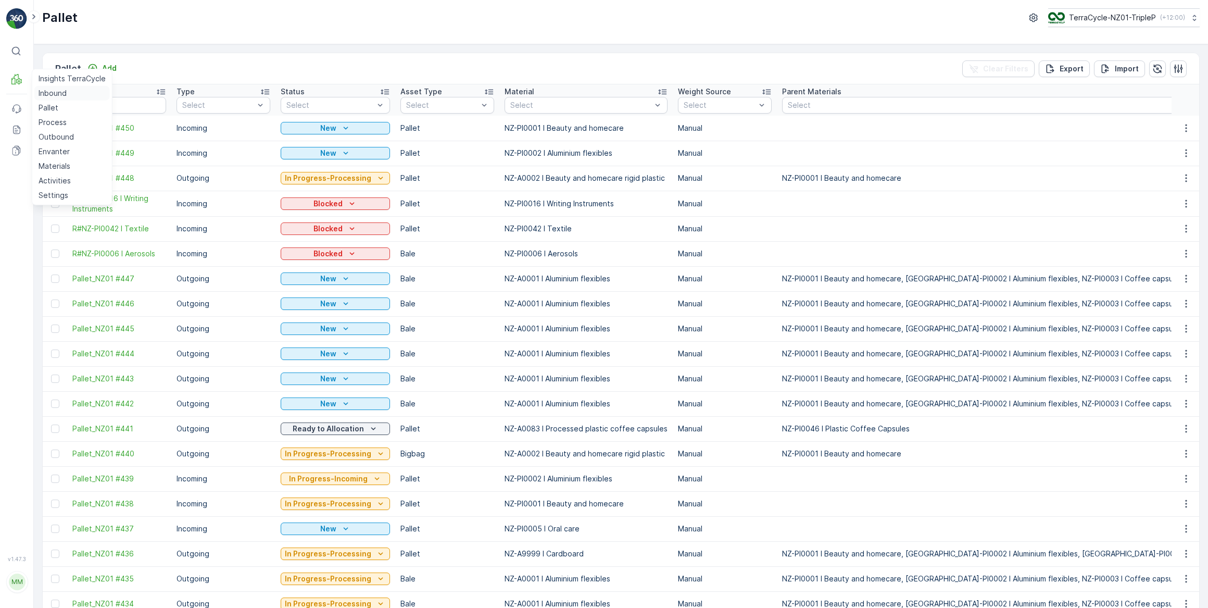
click at [44, 91] on p "Inbound" at bounding box center [53, 93] width 28 height 10
